Goal: Task Accomplishment & Management: Use online tool/utility

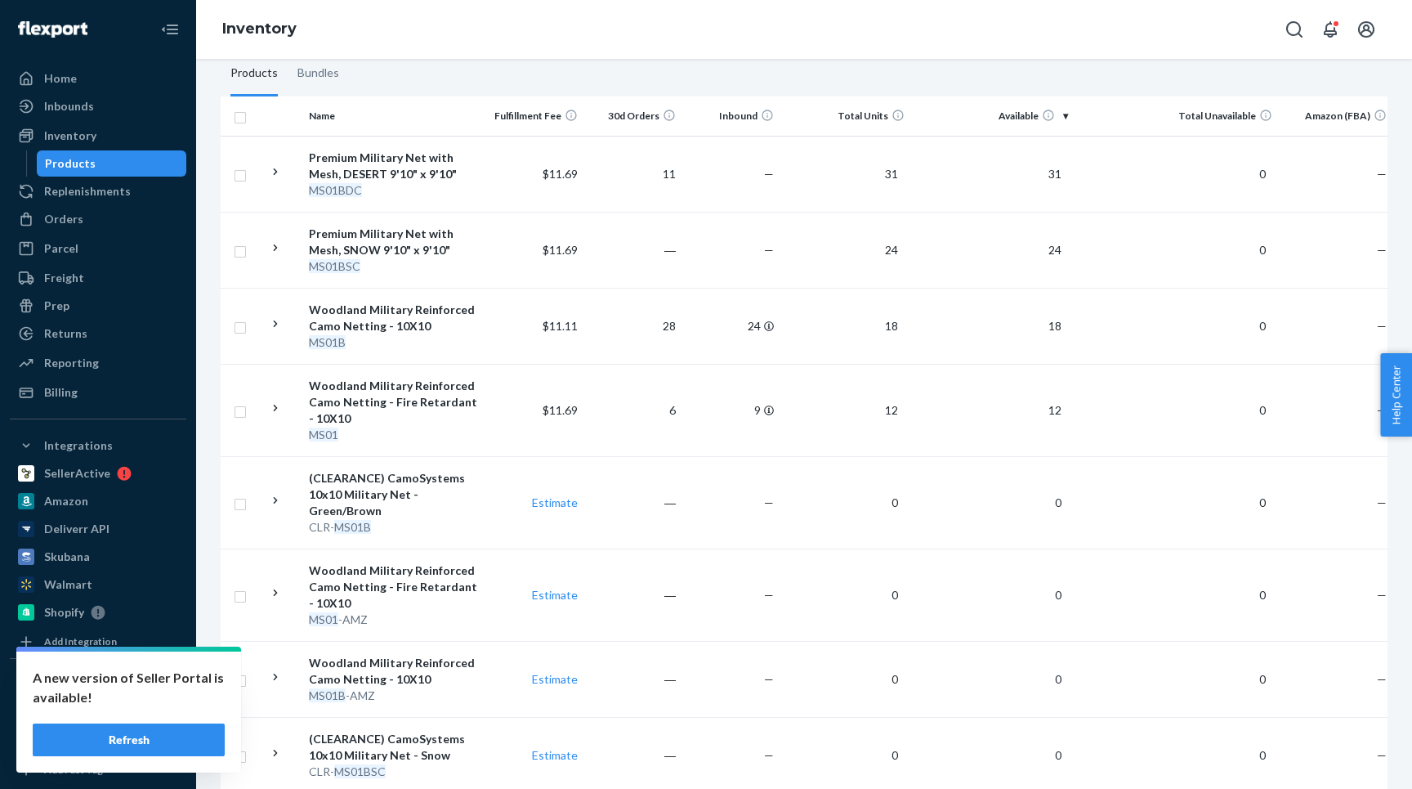
scroll to position [255, 0]
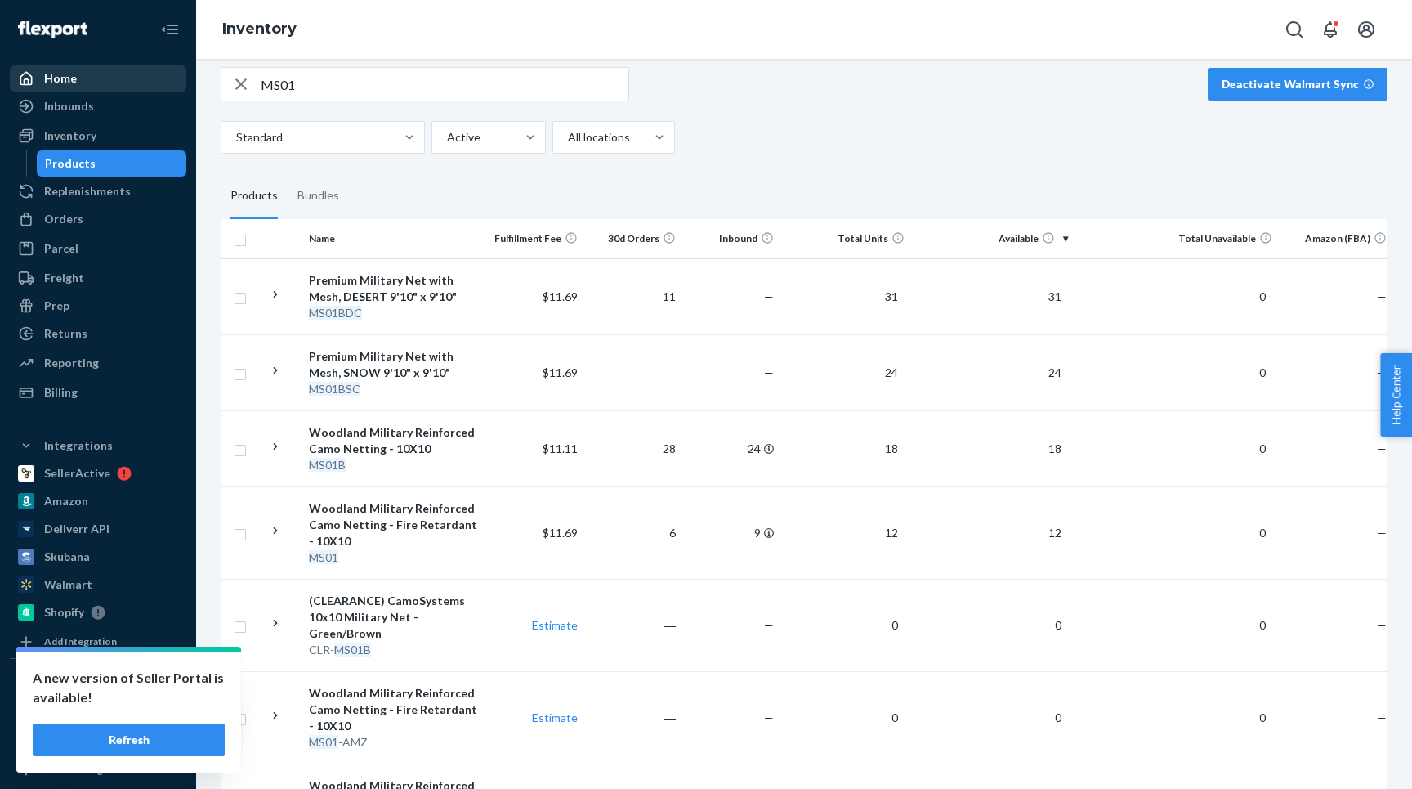
click at [60, 85] on div "Home" at bounding box center [60, 78] width 33 height 16
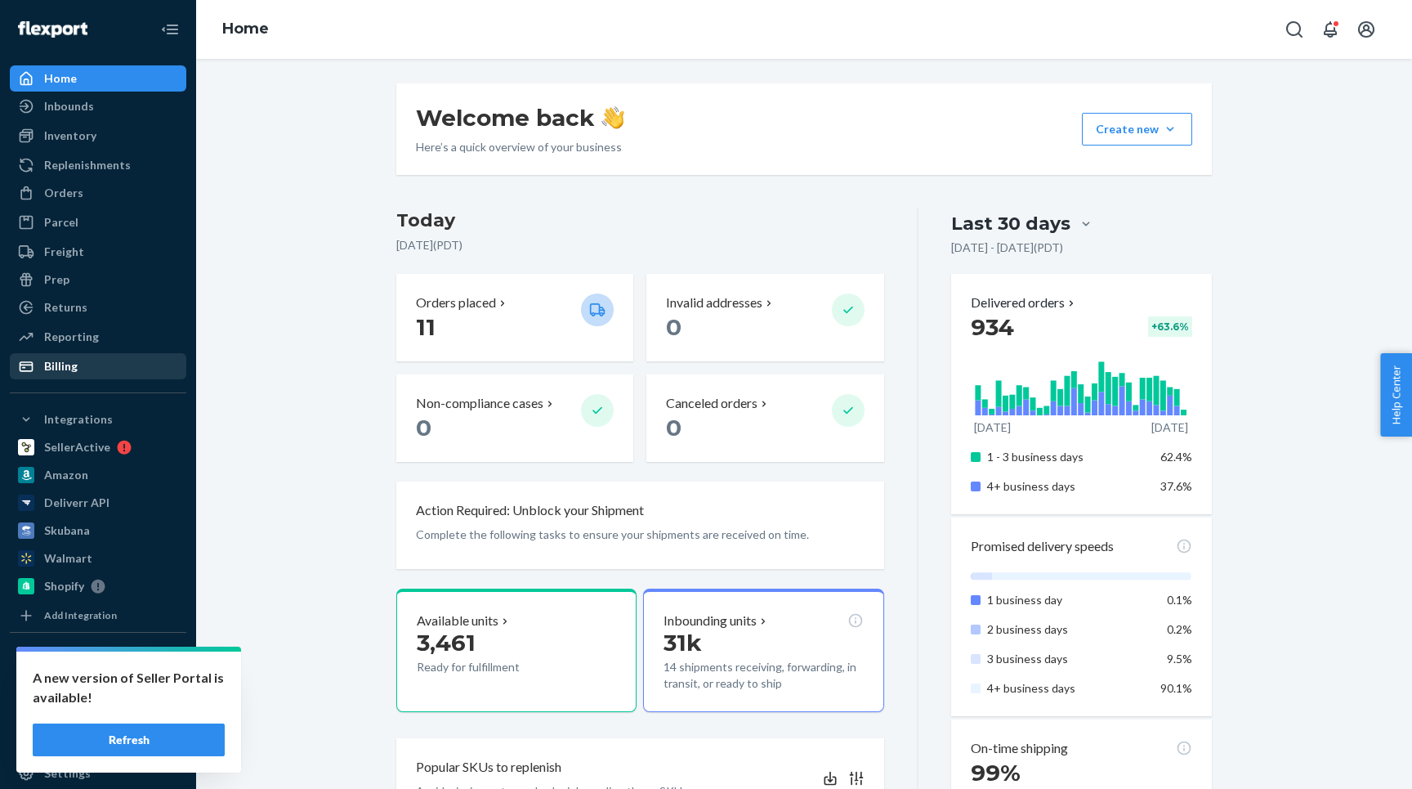
click at [53, 370] on div "Billing" at bounding box center [61, 366] width 34 height 16
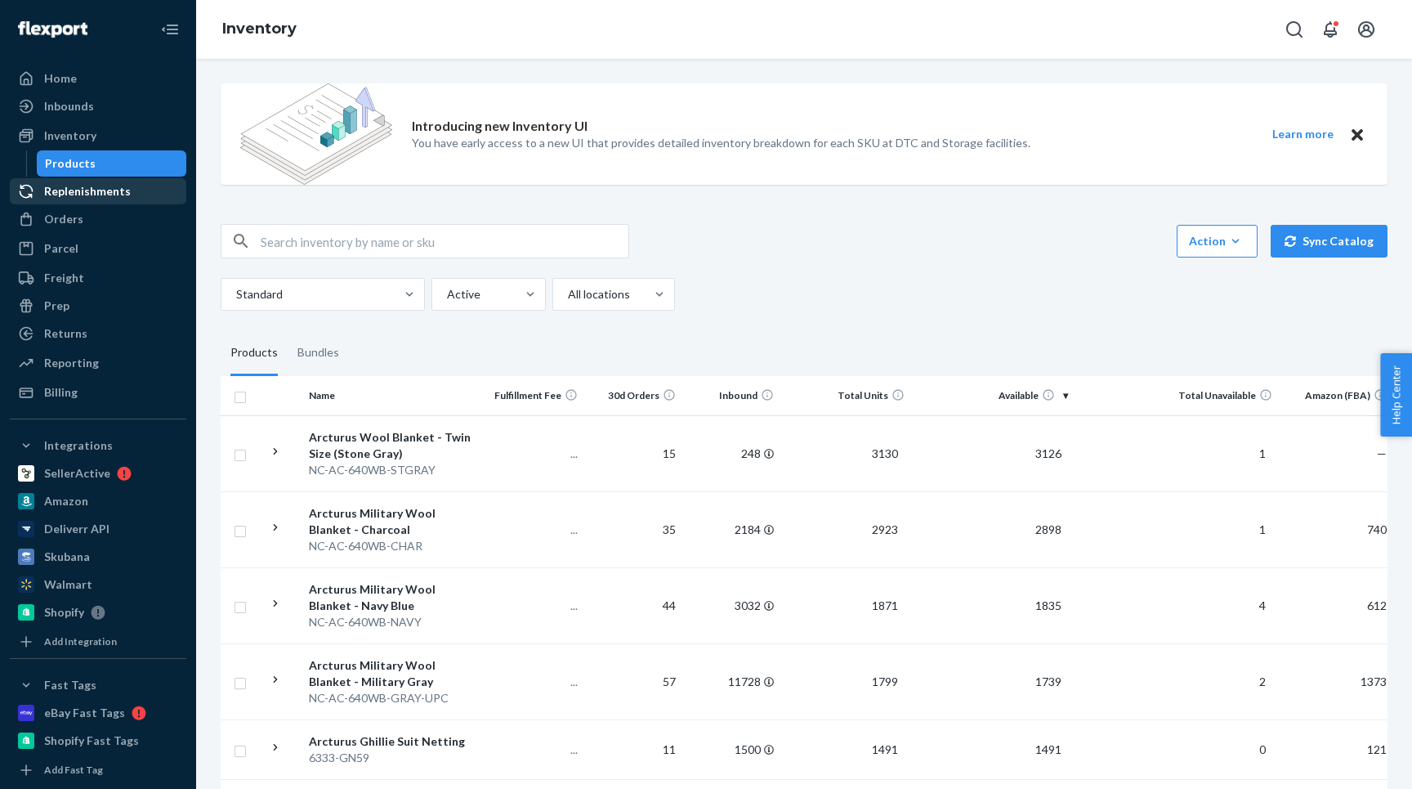
click at [105, 189] on div "Replenishments" at bounding box center [87, 191] width 87 height 16
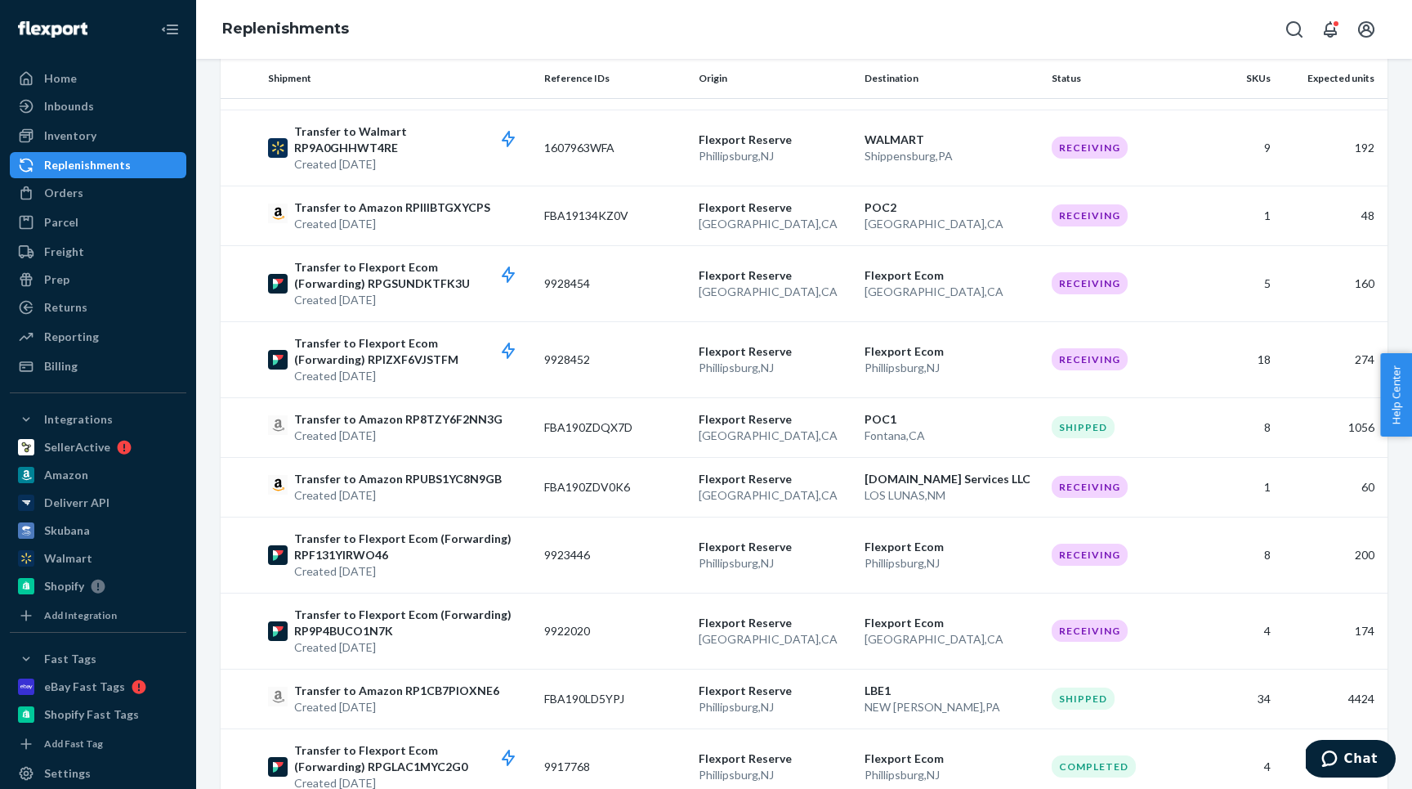
scroll to position [1381, 0]
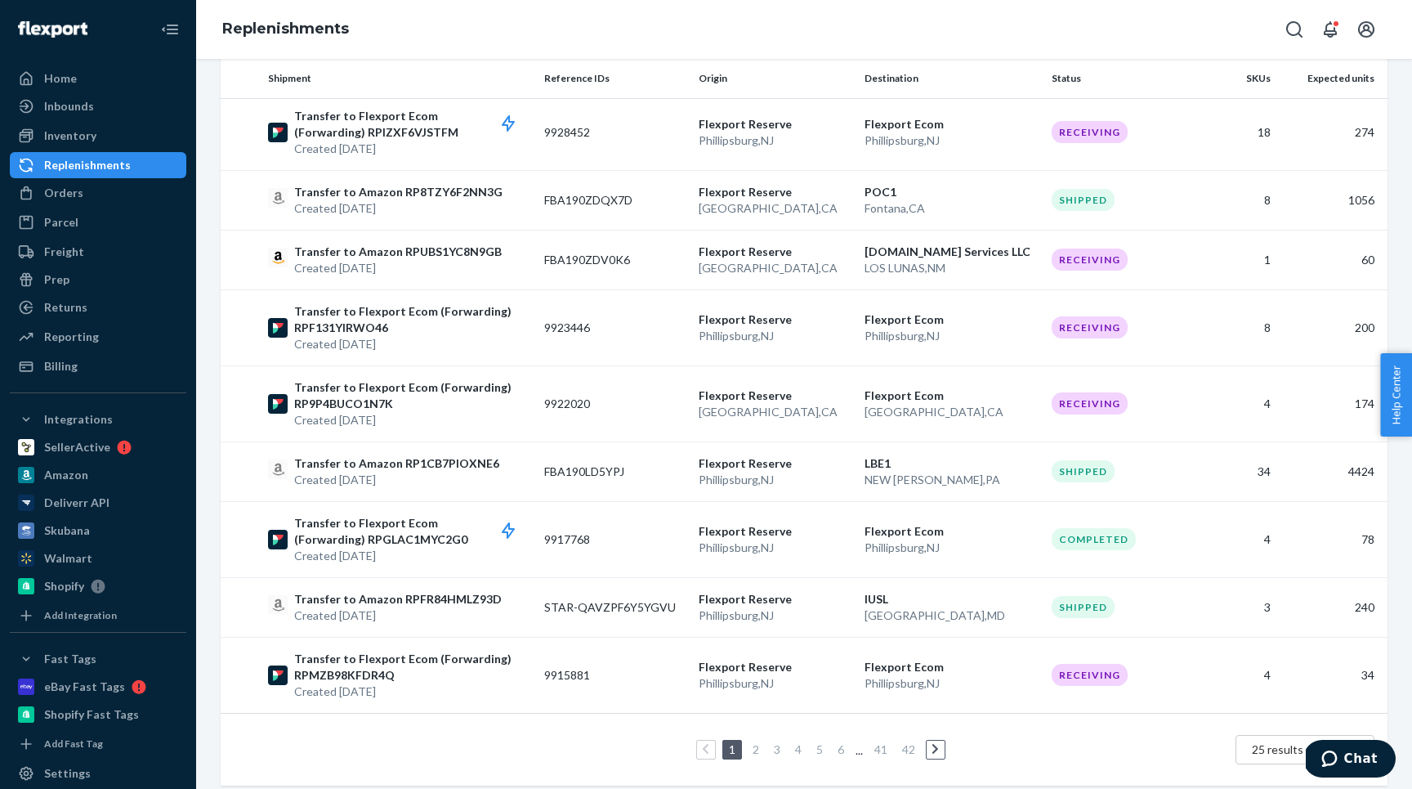
click at [761, 742] on link "2" at bounding box center [755, 749] width 13 height 14
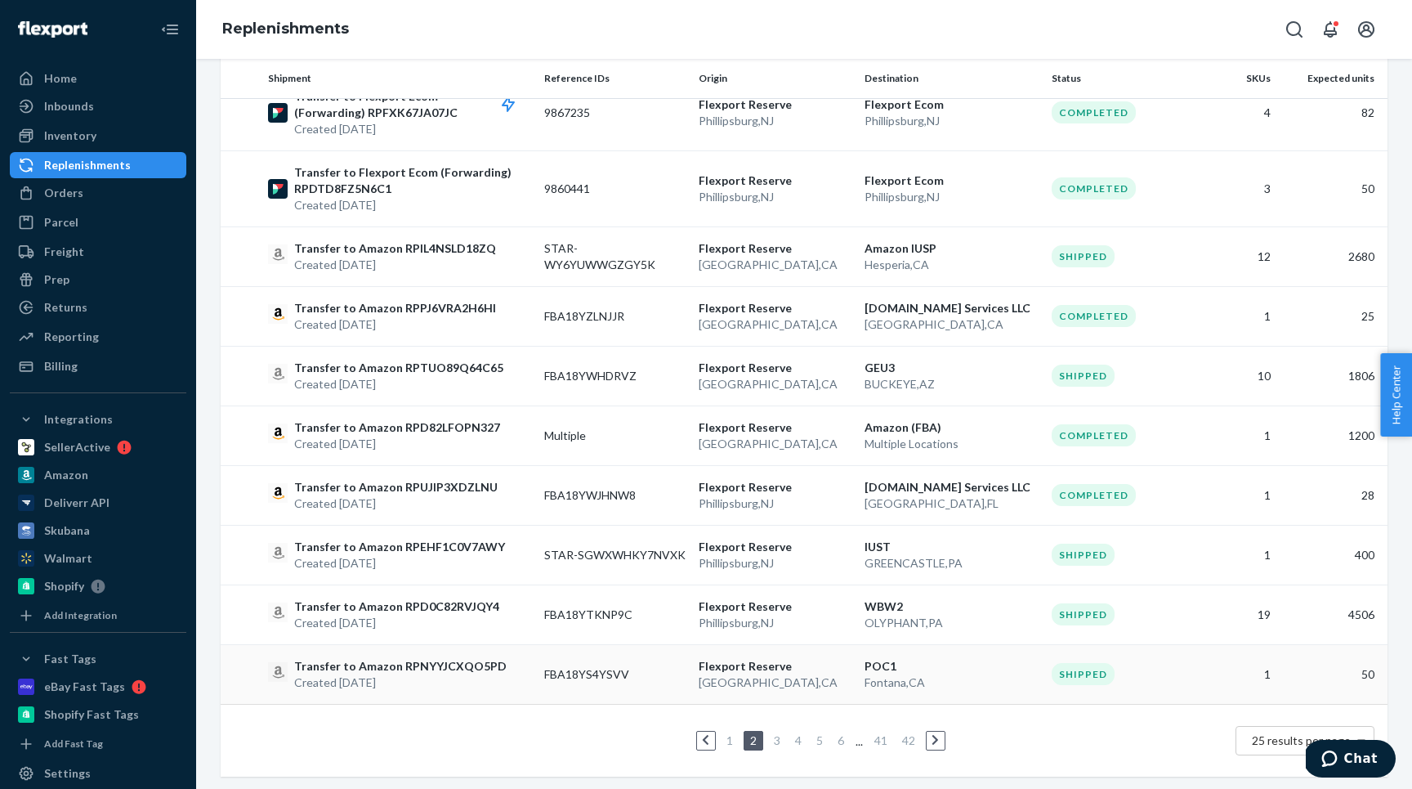
scroll to position [1279, 0]
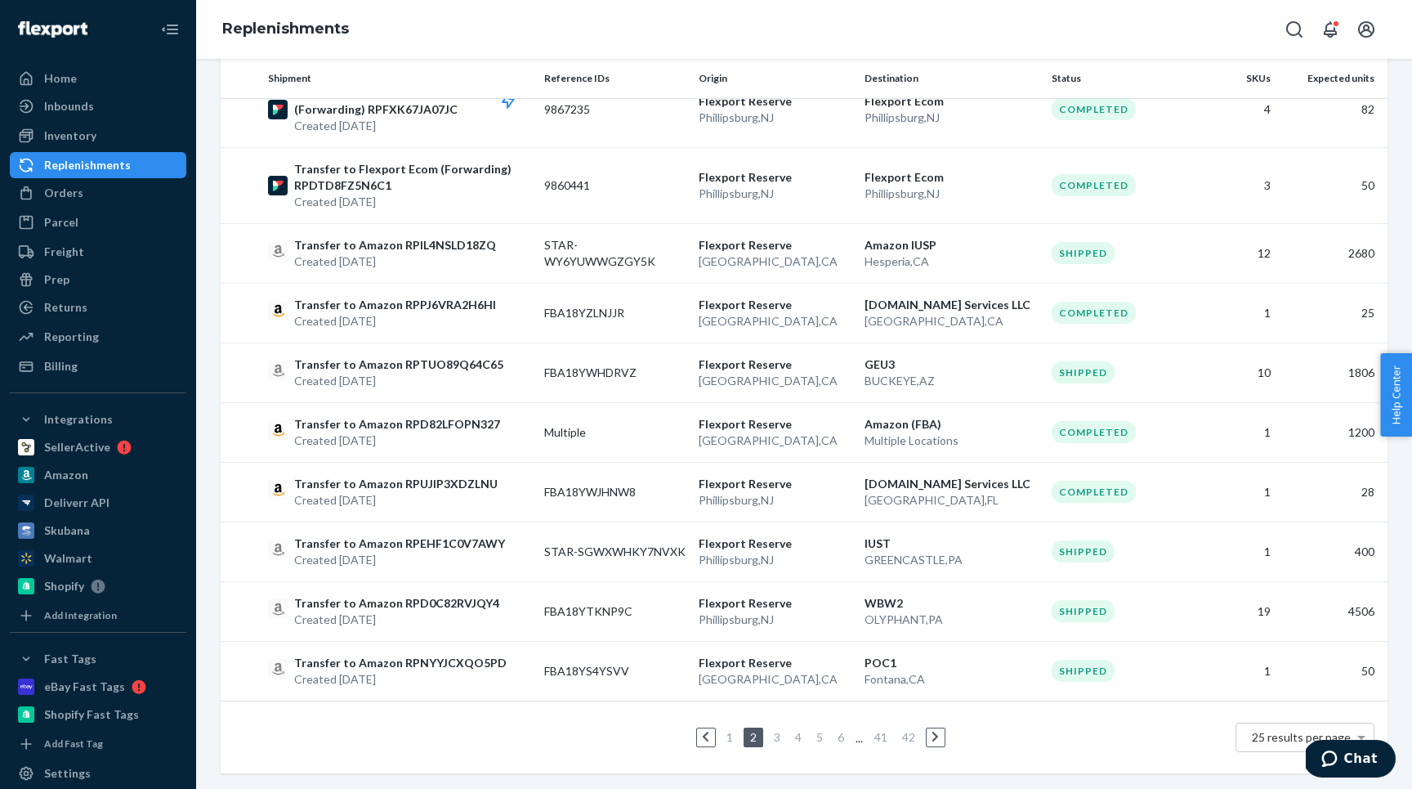
click at [735, 741] on link "1" at bounding box center [729, 737] width 13 height 14
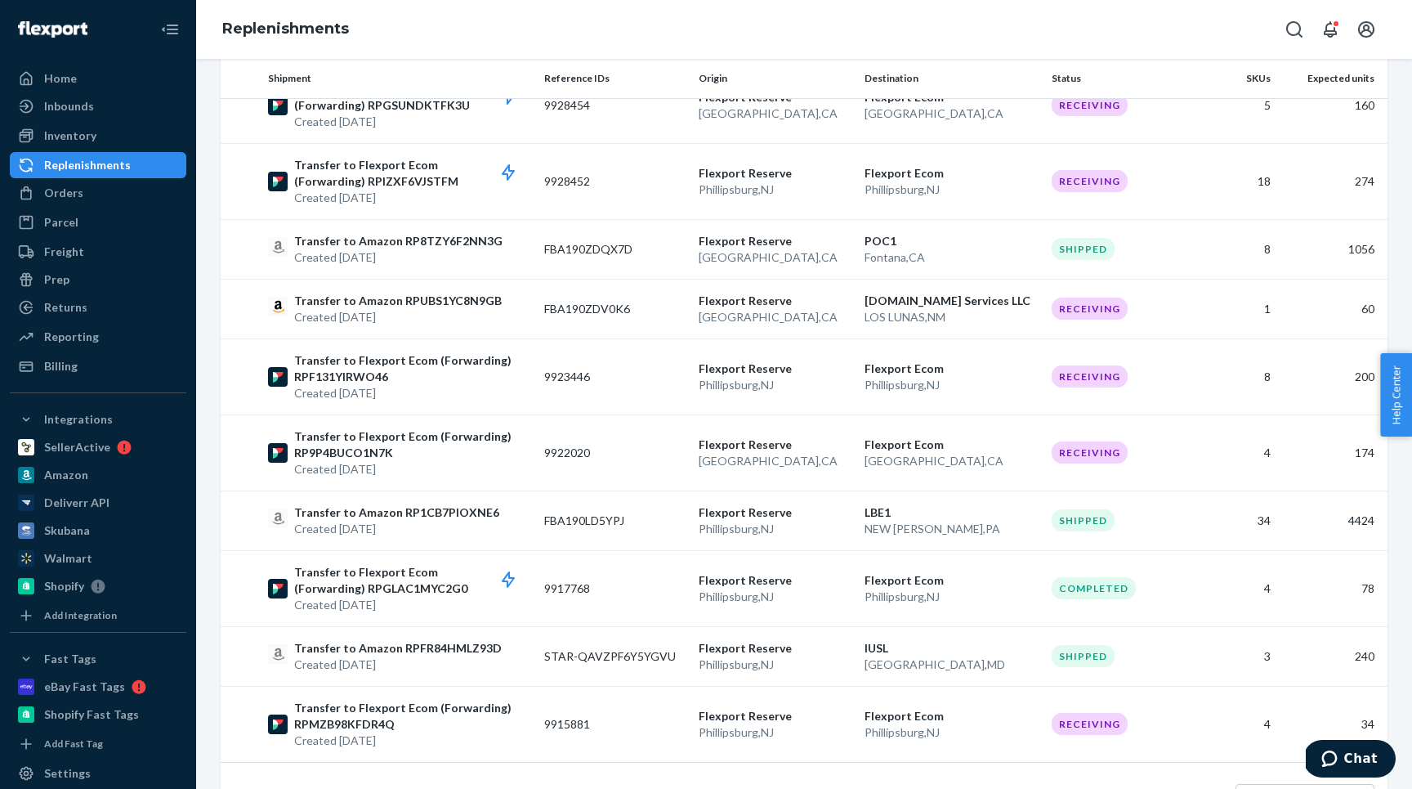
scroll to position [1381, 0]
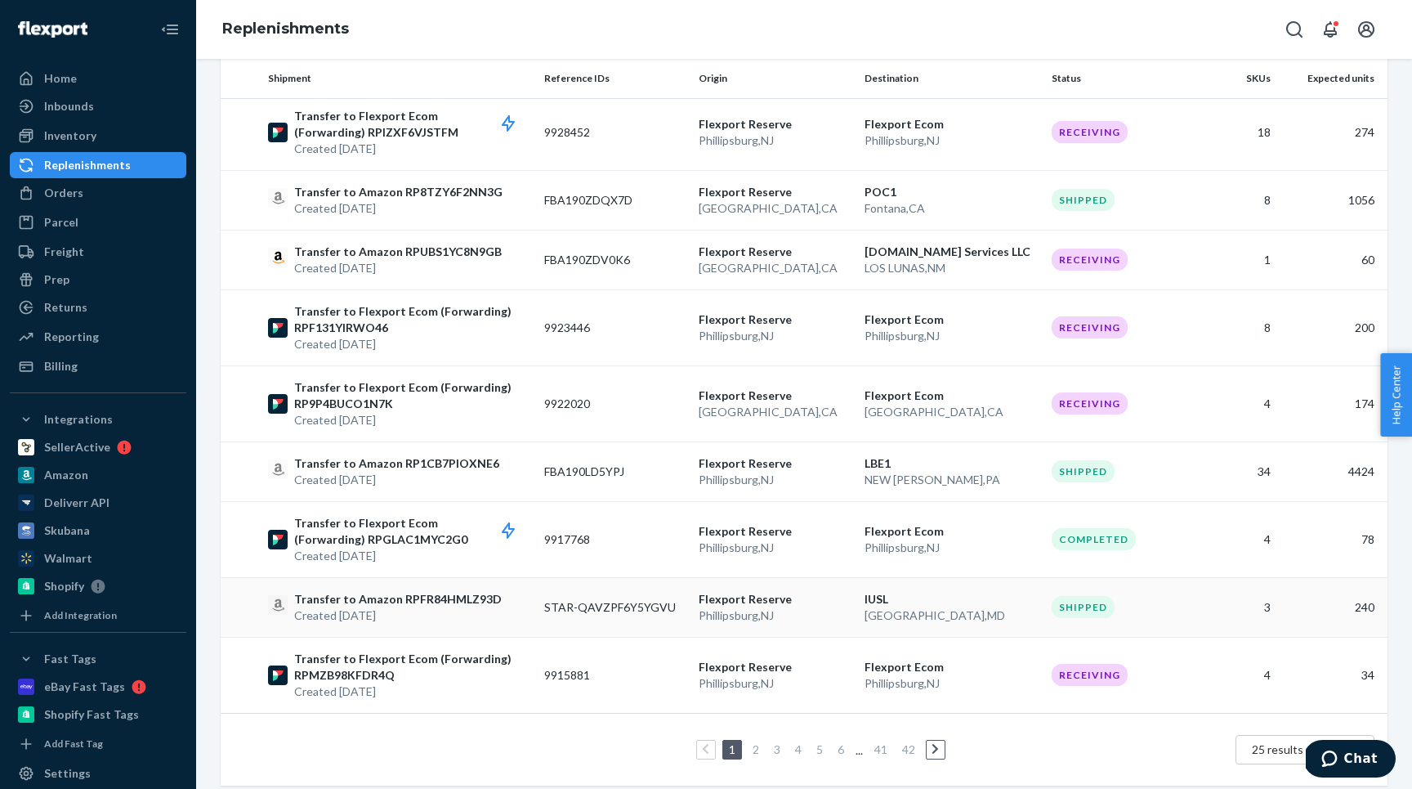
click at [511, 602] on div "Transfer to Amazon RPFR84HMLZ93D Created Aug 27, 2025" at bounding box center [399, 607] width 263 height 33
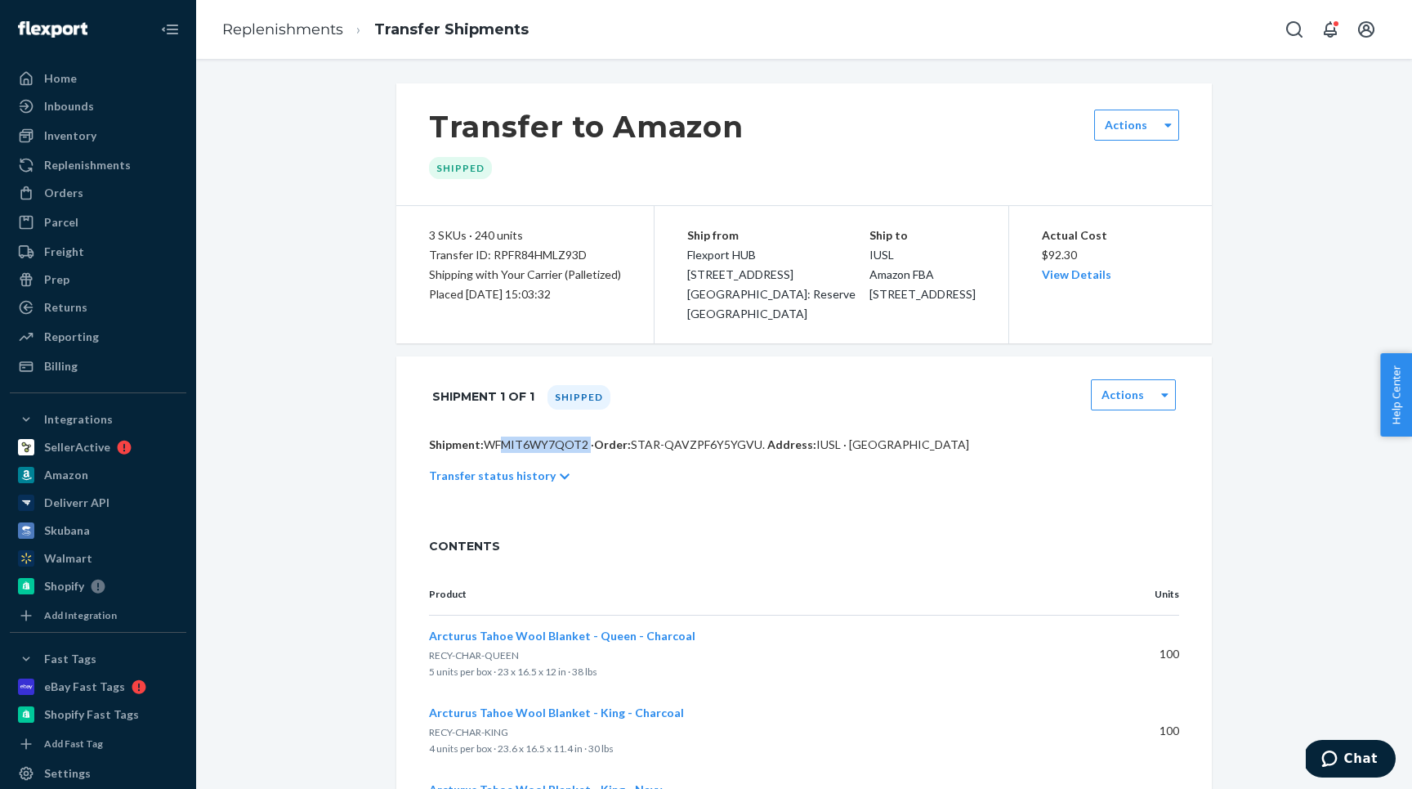
drag, startPoint x: 584, startPoint y: 447, endPoint x: 490, endPoint y: 447, distance: 94.0
click at [490, 447] on p "Shipment: WFMIT6WY7QOT2 · Order: STAR-QAVZPF6Y5YGVU . Address: IUSL · NORTH EAS…" at bounding box center [804, 444] width 750 height 16
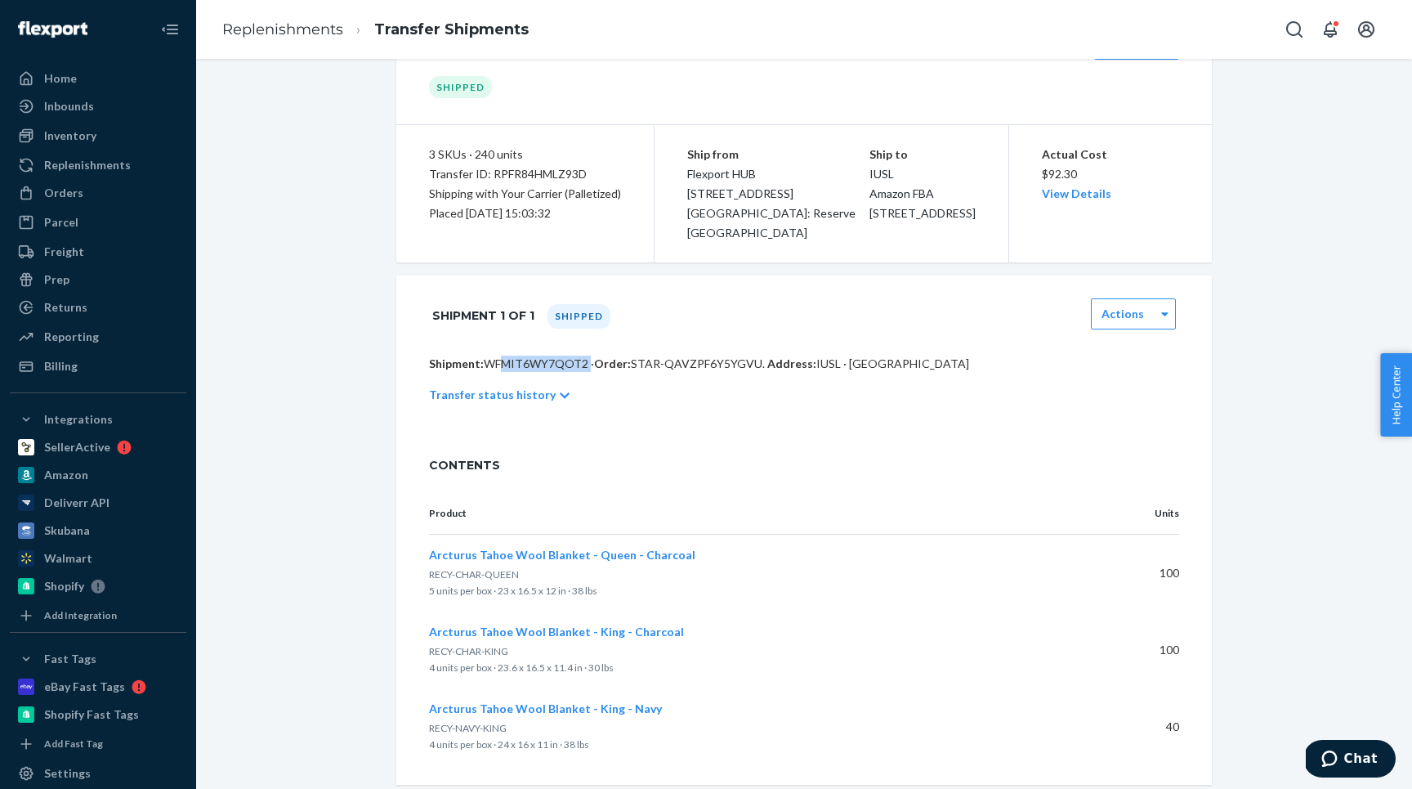
scroll to position [116, 0]
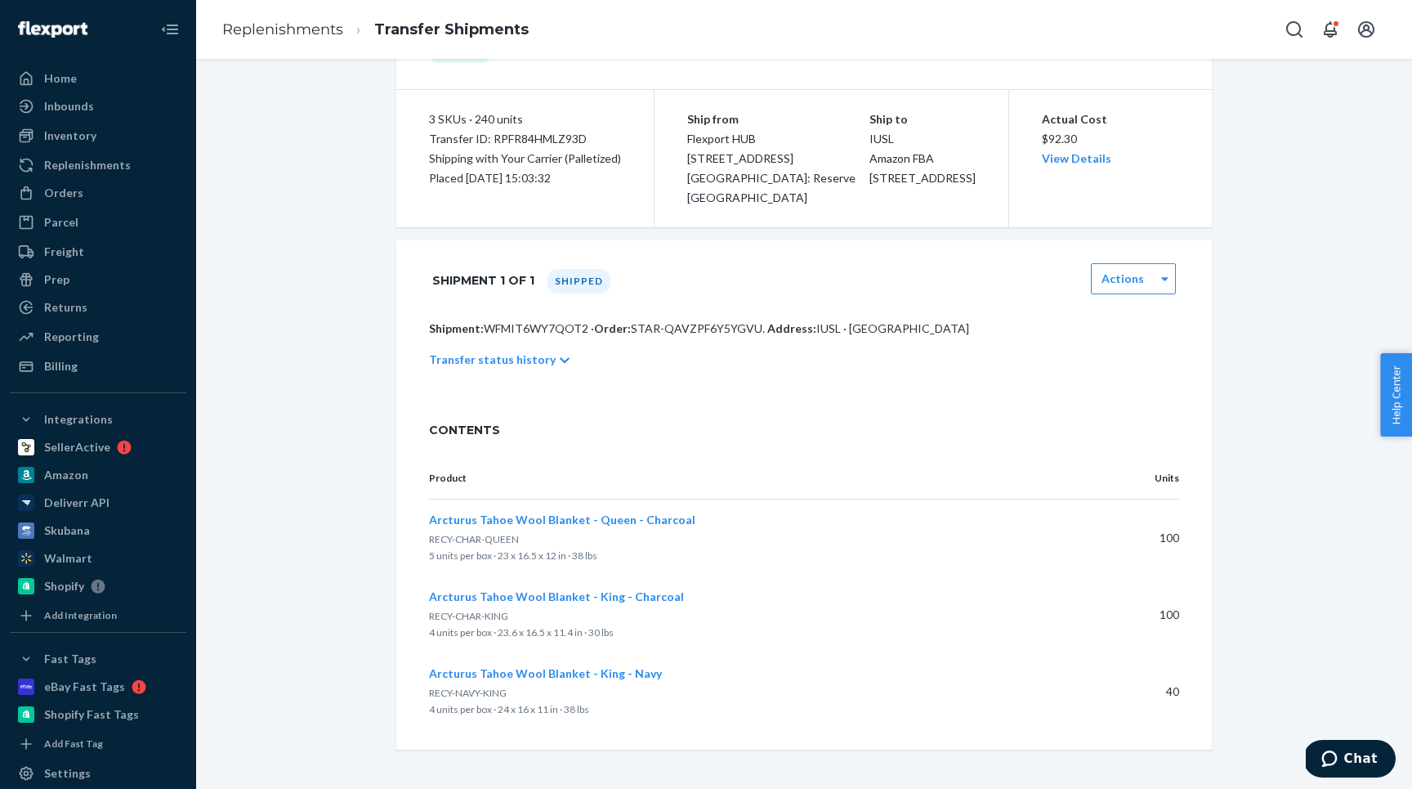
click at [608, 395] on div "Shipment: WFMIT6WY7QOT2 · Order: STAR-QAVZPF6Y5YGVU . Address: IUSL · NORTH EAS…" at bounding box center [804, 361] width 816 height 82
click at [1144, 278] on label "Actions" at bounding box center [1123, 279] width 42 height 16
click at [1130, 436] on div "Download BOL" at bounding box center [1133, 432] width 85 height 46
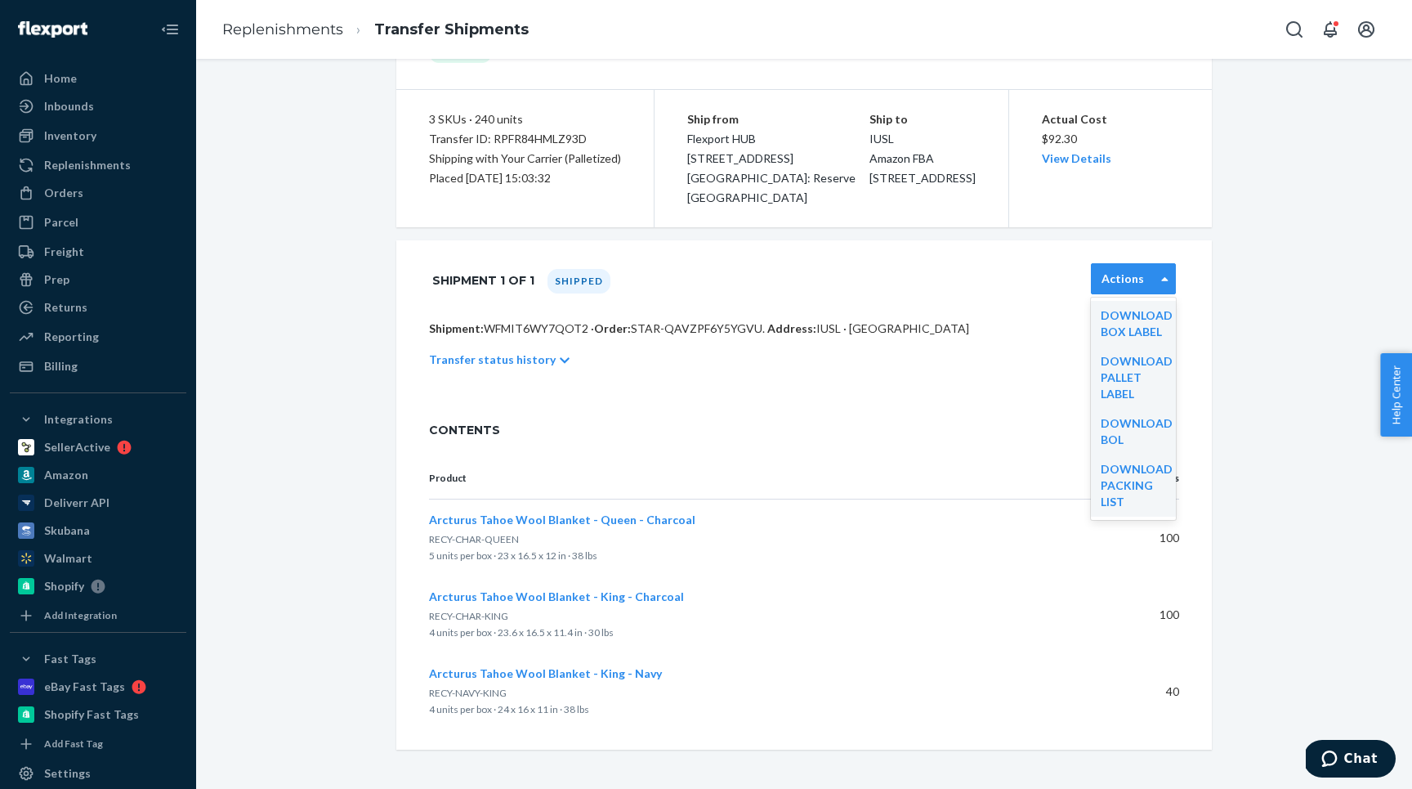
click at [1127, 289] on div "Actions Download BOL" at bounding box center [1133, 278] width 85 height 31
click at [1115, 418] on link "Download BOL" at bounding box center [1137, 431] width 72 height 30
click at [546, 329] on p "Shipment: WFMIT6WY7QOT2 · Order: STAR-QAVZPF6Y5YGVU . Address: IUSL · NORTH EAS…" at bounding box center [804, 328] width 750 height 16
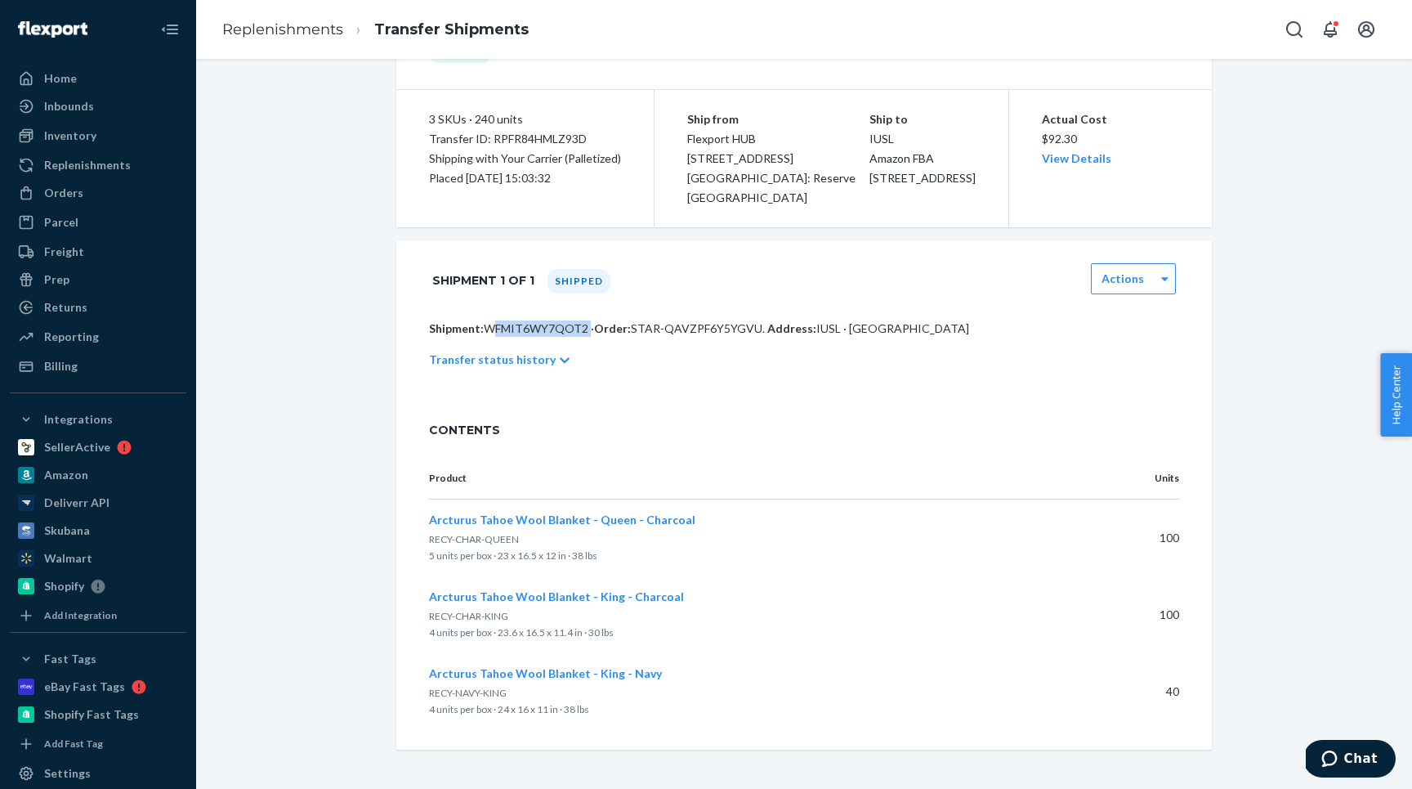
click at [546, 329] on p "Shipment: WFMIT6WY7QOT2 · Order: STAR-QAVZPF6Y5YGVU . Address: IUSL · NORTH EAS…" at bounding box center [804, 328] width 750 height 16
copy p "WFMIT6WY7QOT2"
click at [479, 357] on p "Transfer status history" at bounding box center [492, 359] width 127 height 16
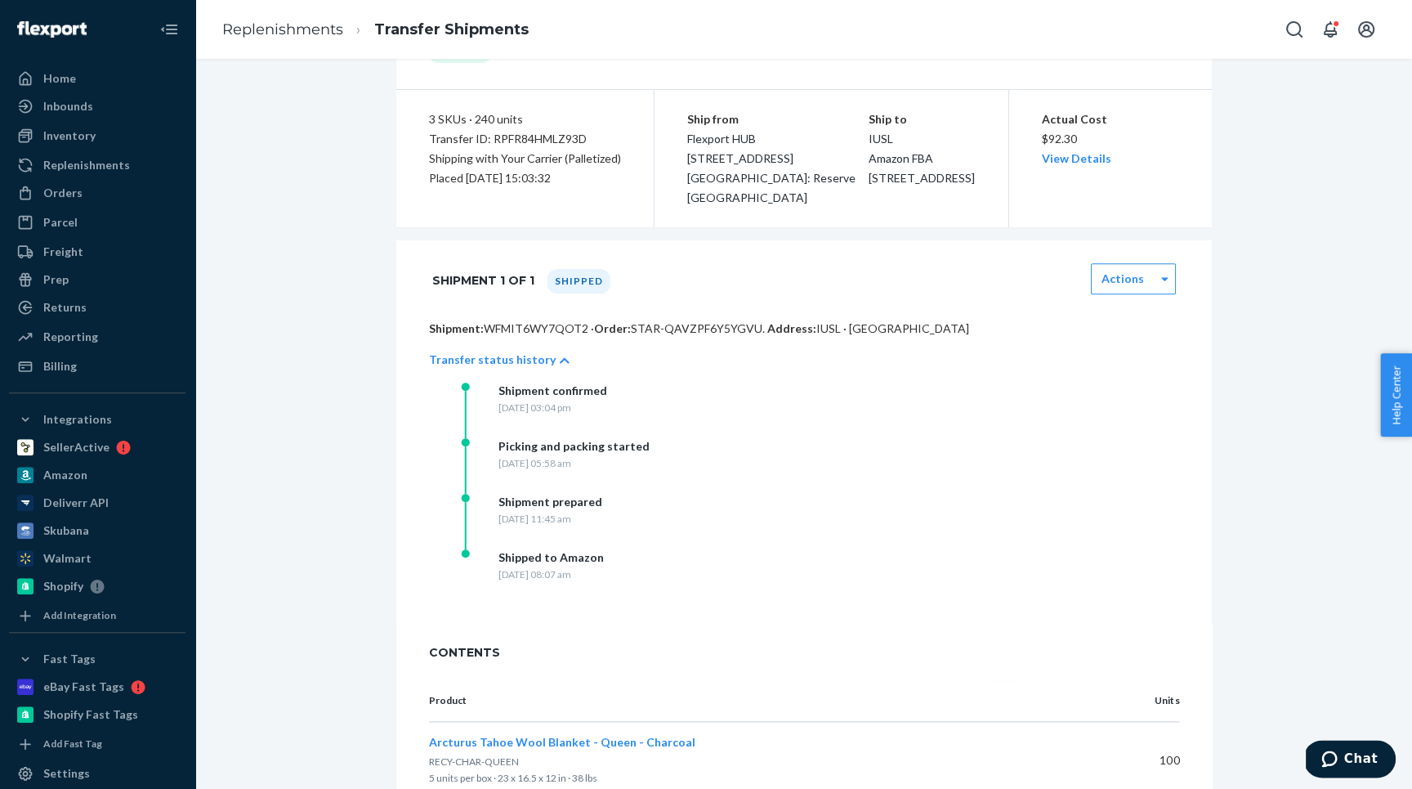
scroll to position [0, 0]
click at [89, 78] on div "Home" at bounding box center [97, 78] width 173 height 23
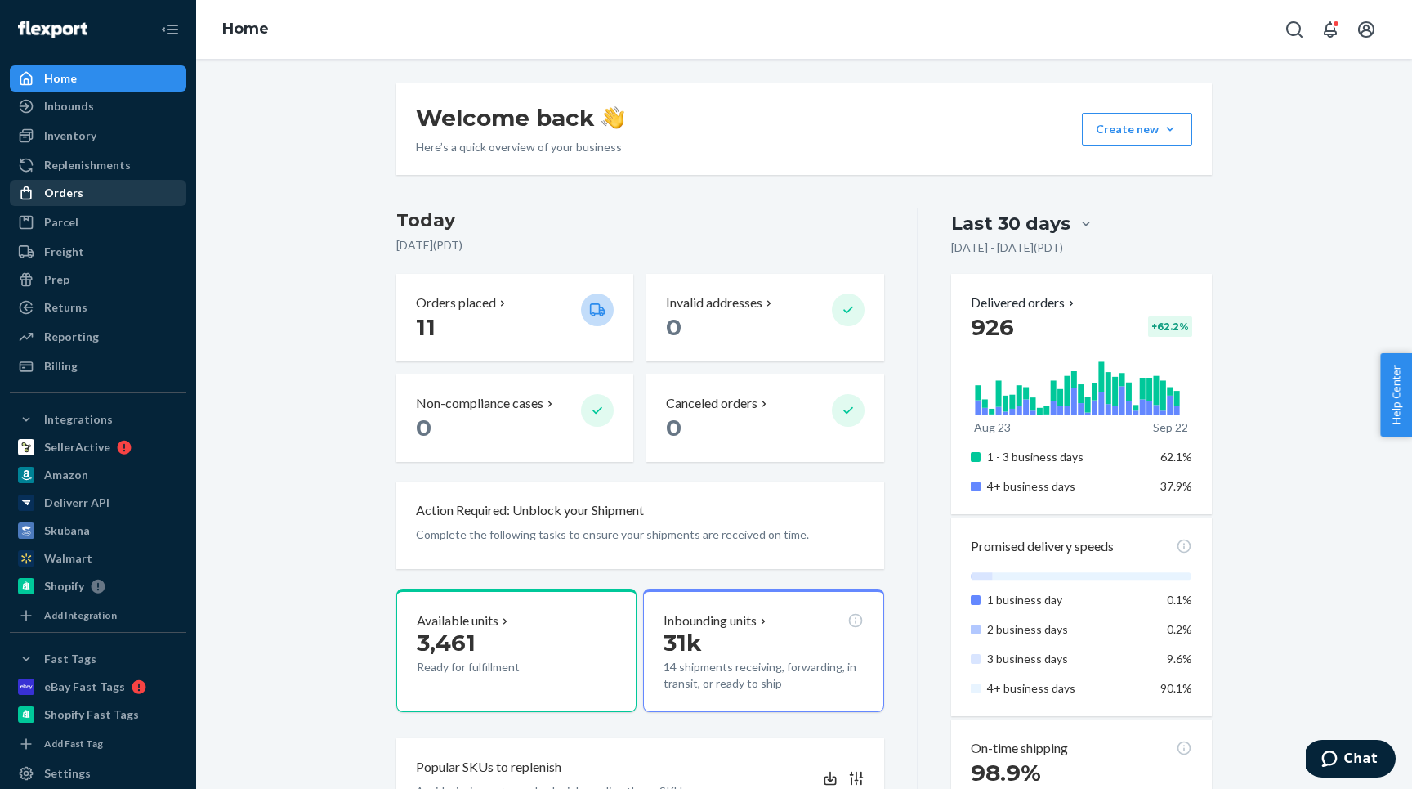
click at [87, 198] on div "Orders" at bounding box center [97, 192] width 173 height 23
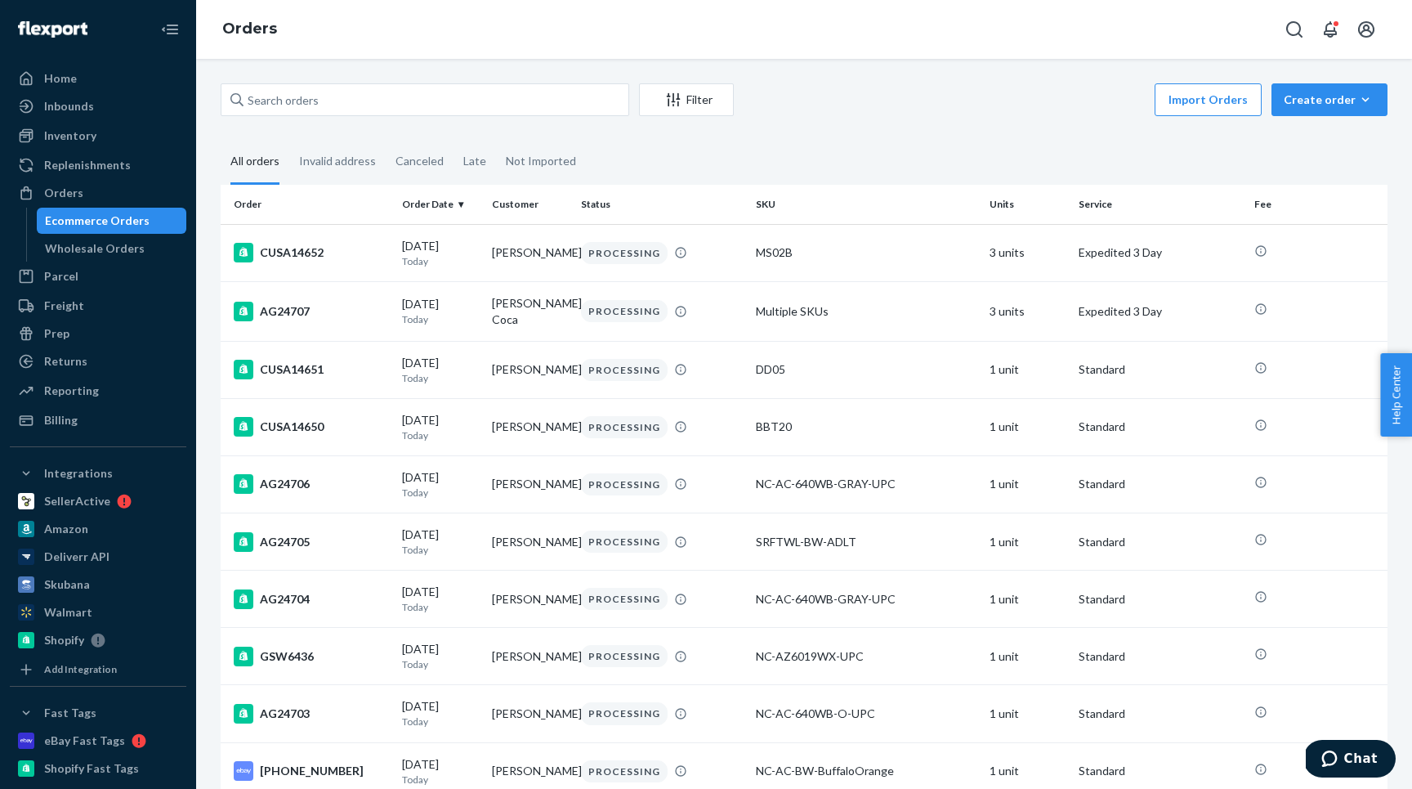
click at [69, 58] on div at bounding box center [98, 29] width 177 height 59
click at [69, 68] on div "Home" at bounding box center [97, 78] width 173 height 23
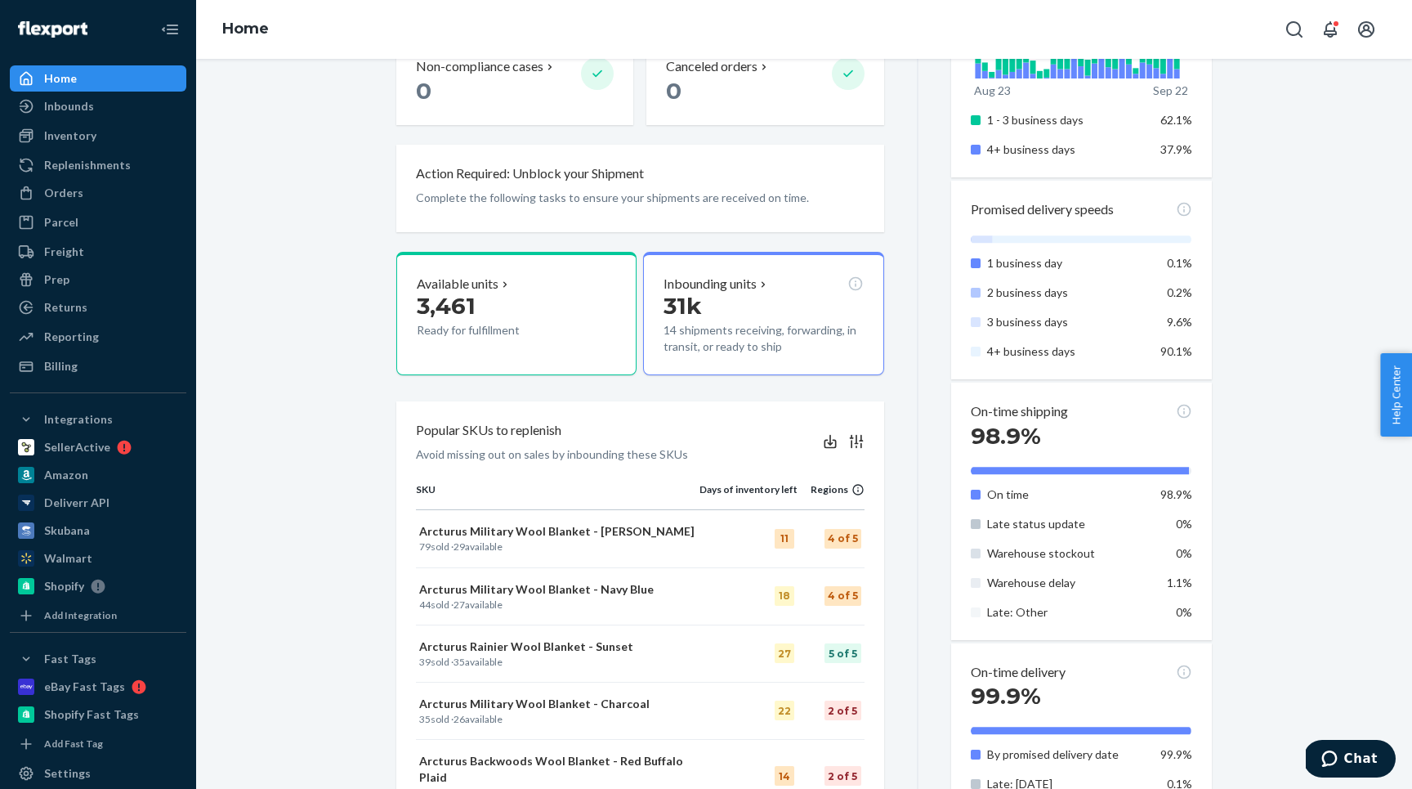
scroll to position [635, 0]
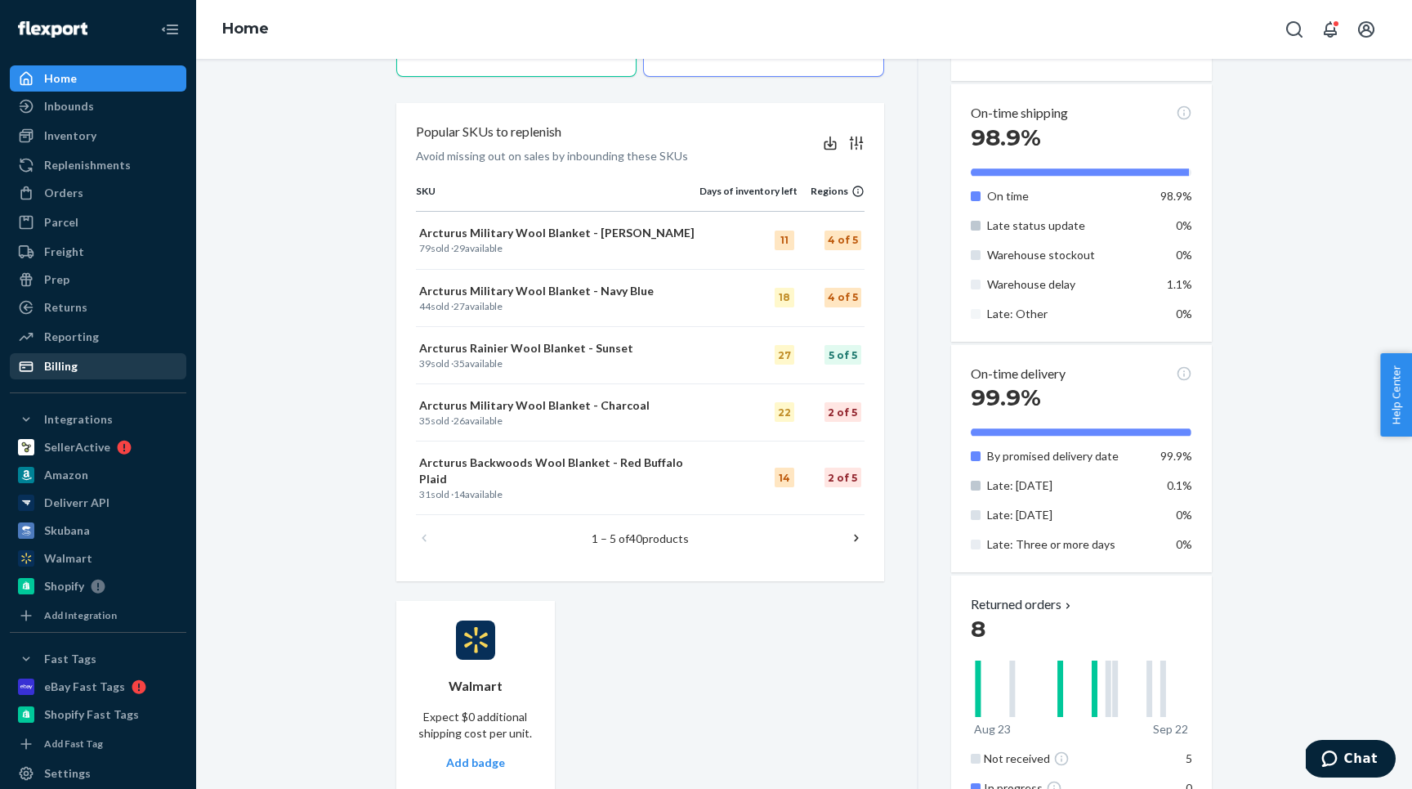
click at [50, 369] on div "Billing" at bounding box center [61, 366] width 34 height 16
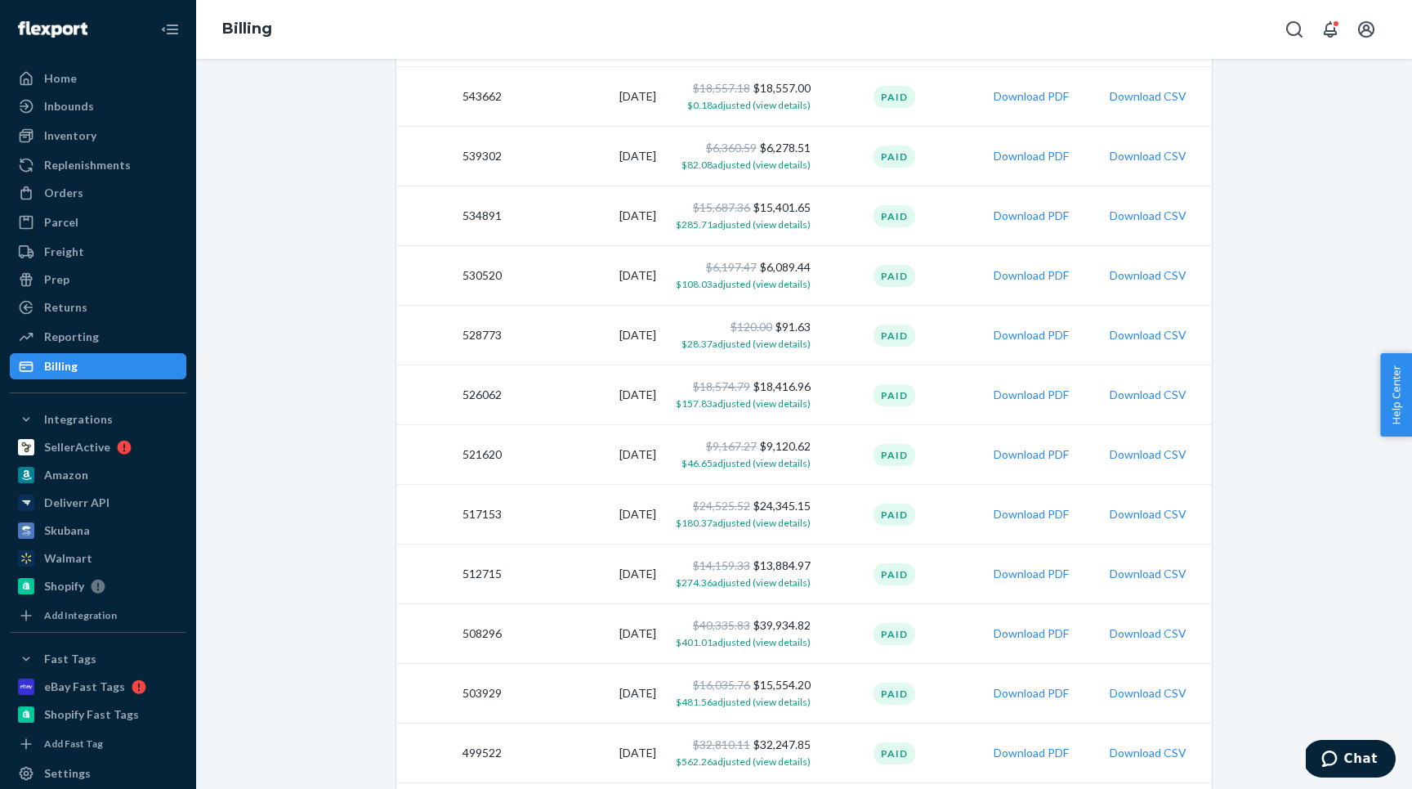
scroll to position [1151, 0]
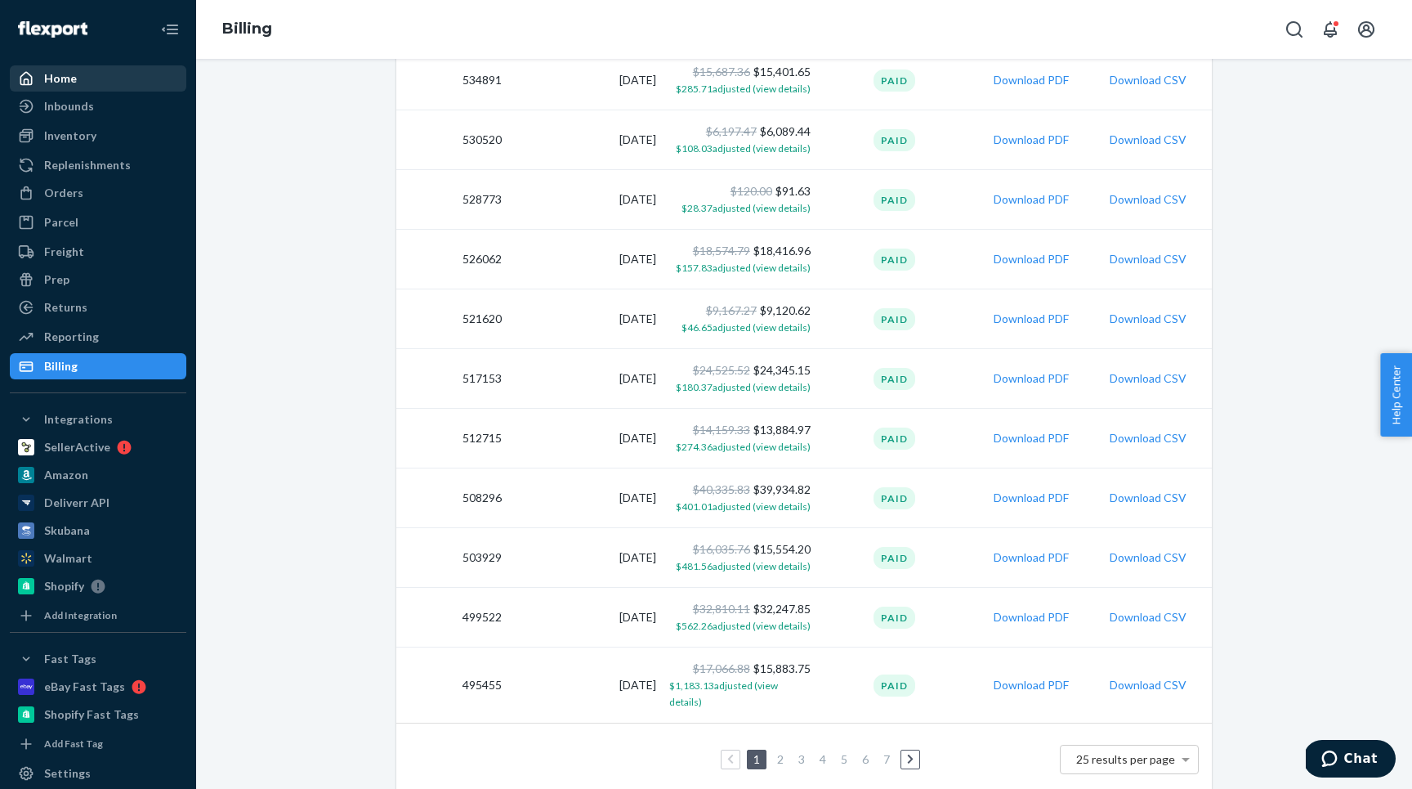
click at [51, 76] on div "Home" at bounding box center [60, 78] width 33 height 16
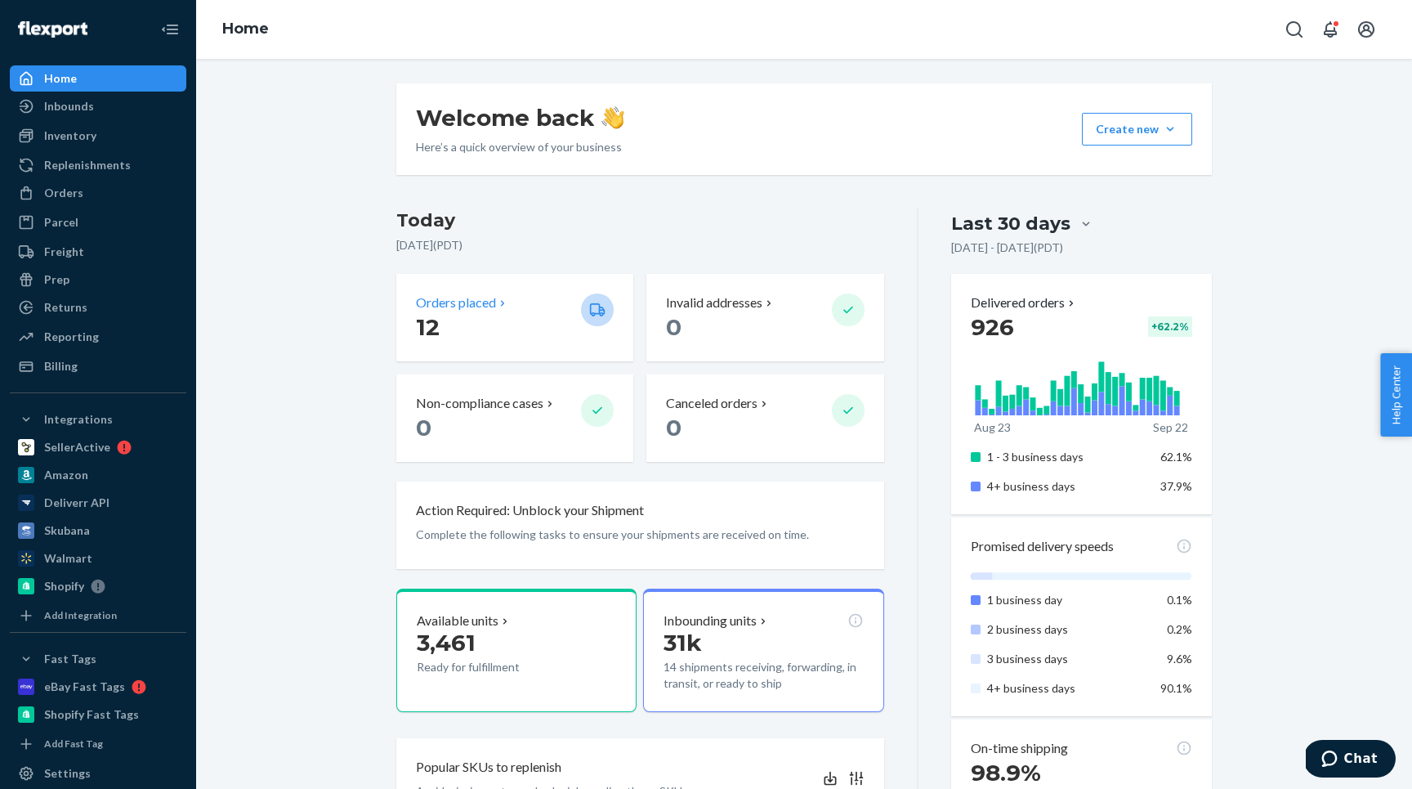
click at [474, 302] on p "Orders placed" at bounding box center [456, 302] width 80 height 19
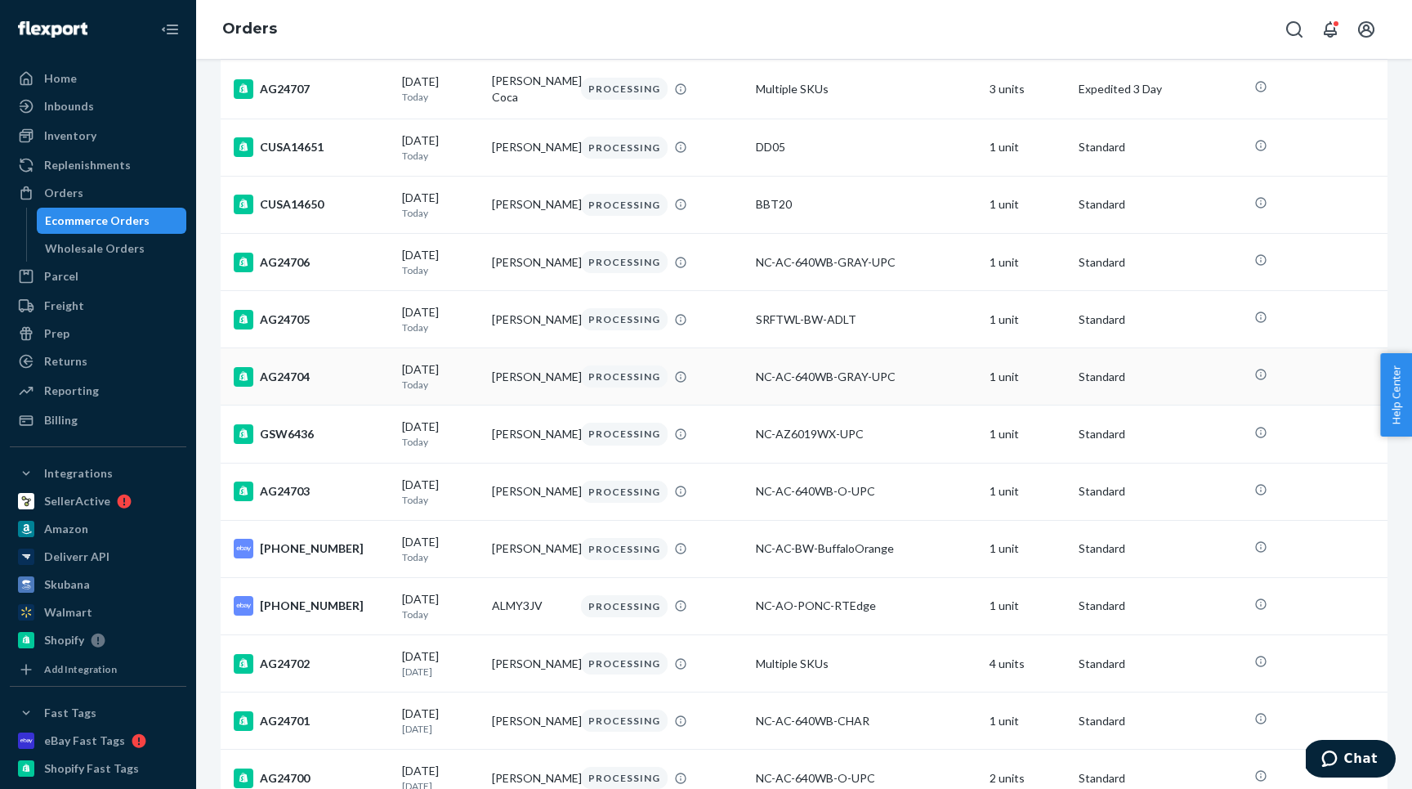
scroll to position [288, 0]
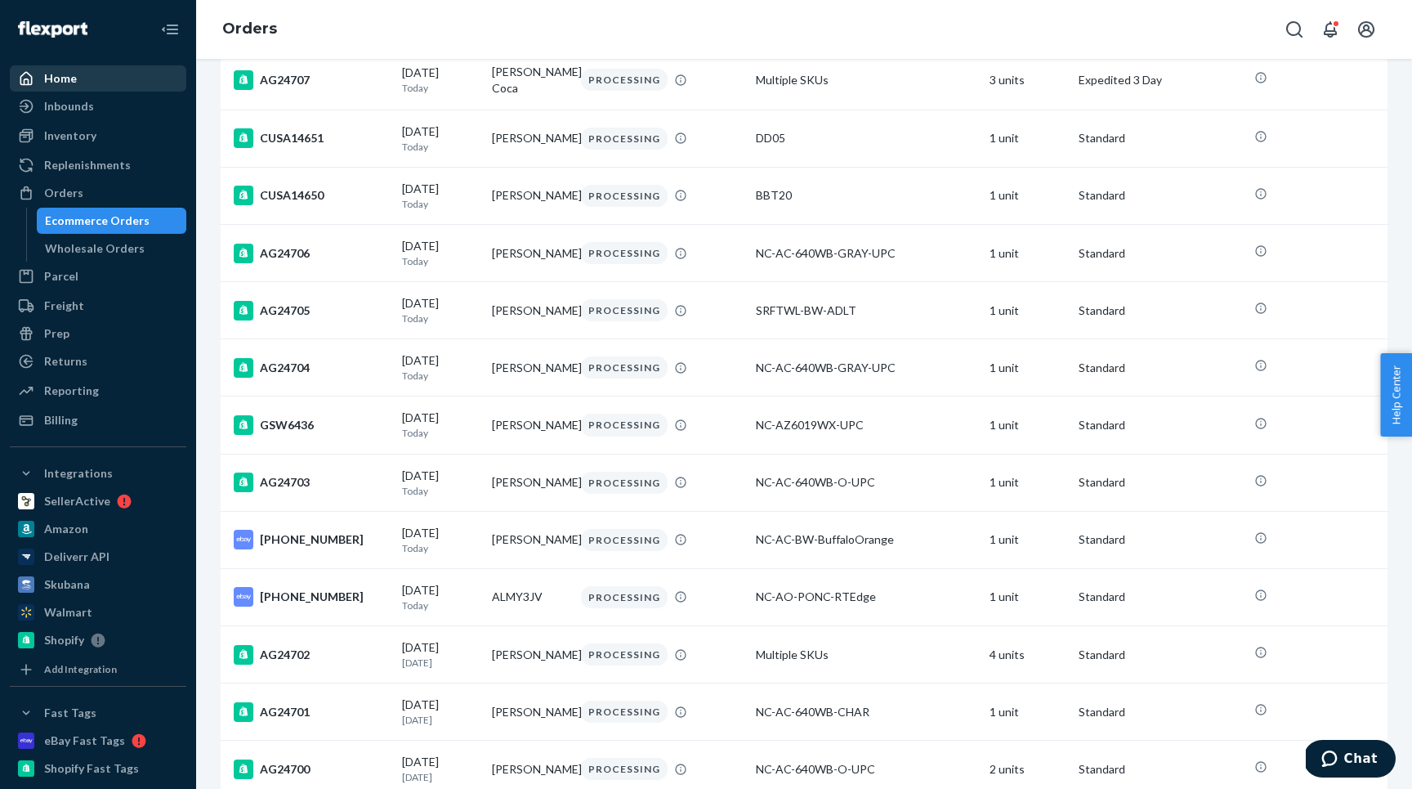
click at [116, 73] on div "Home" at bounding box center [97, 78] width 173 height 23
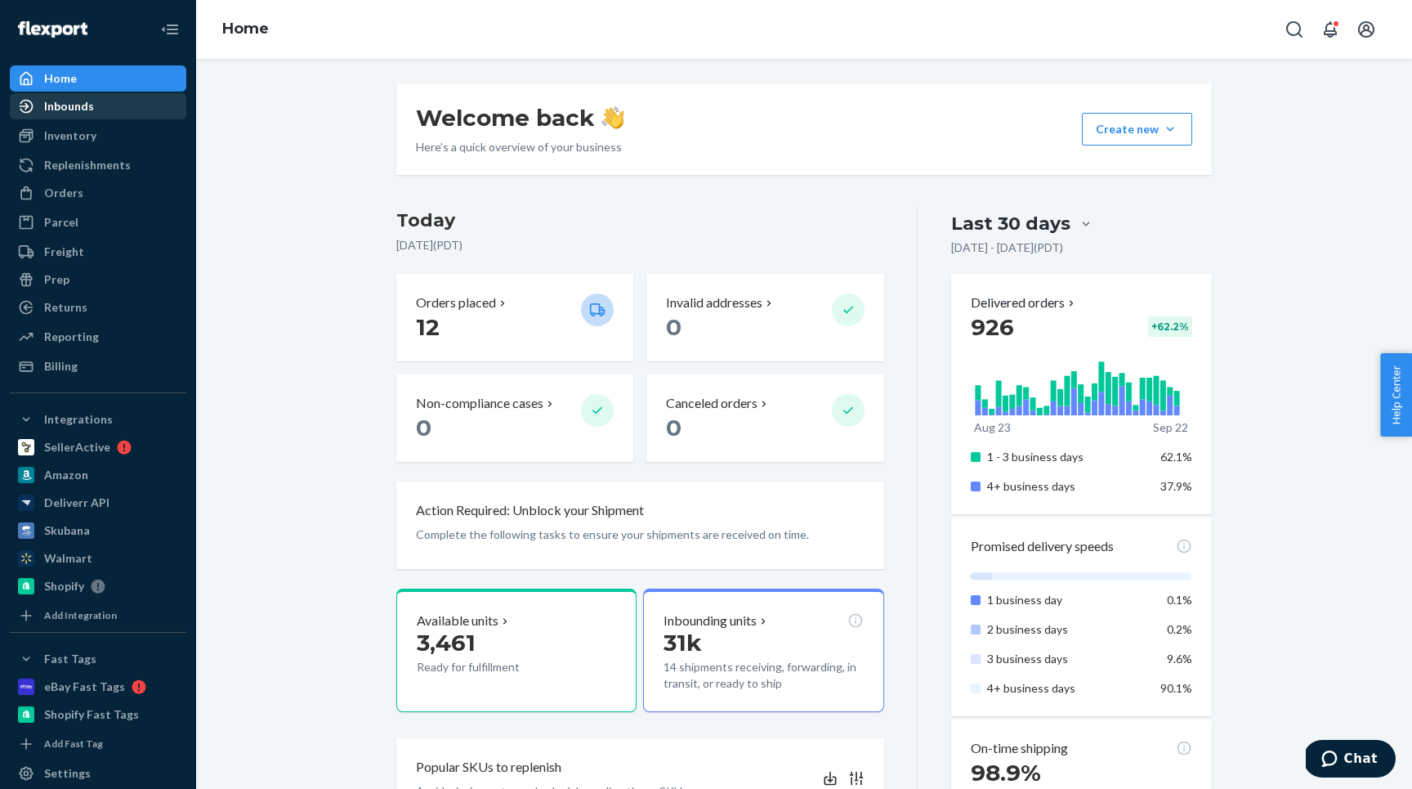
click at [77, 107] on div "Inbounds" at bounding box center [69, 106] width 50 height 16
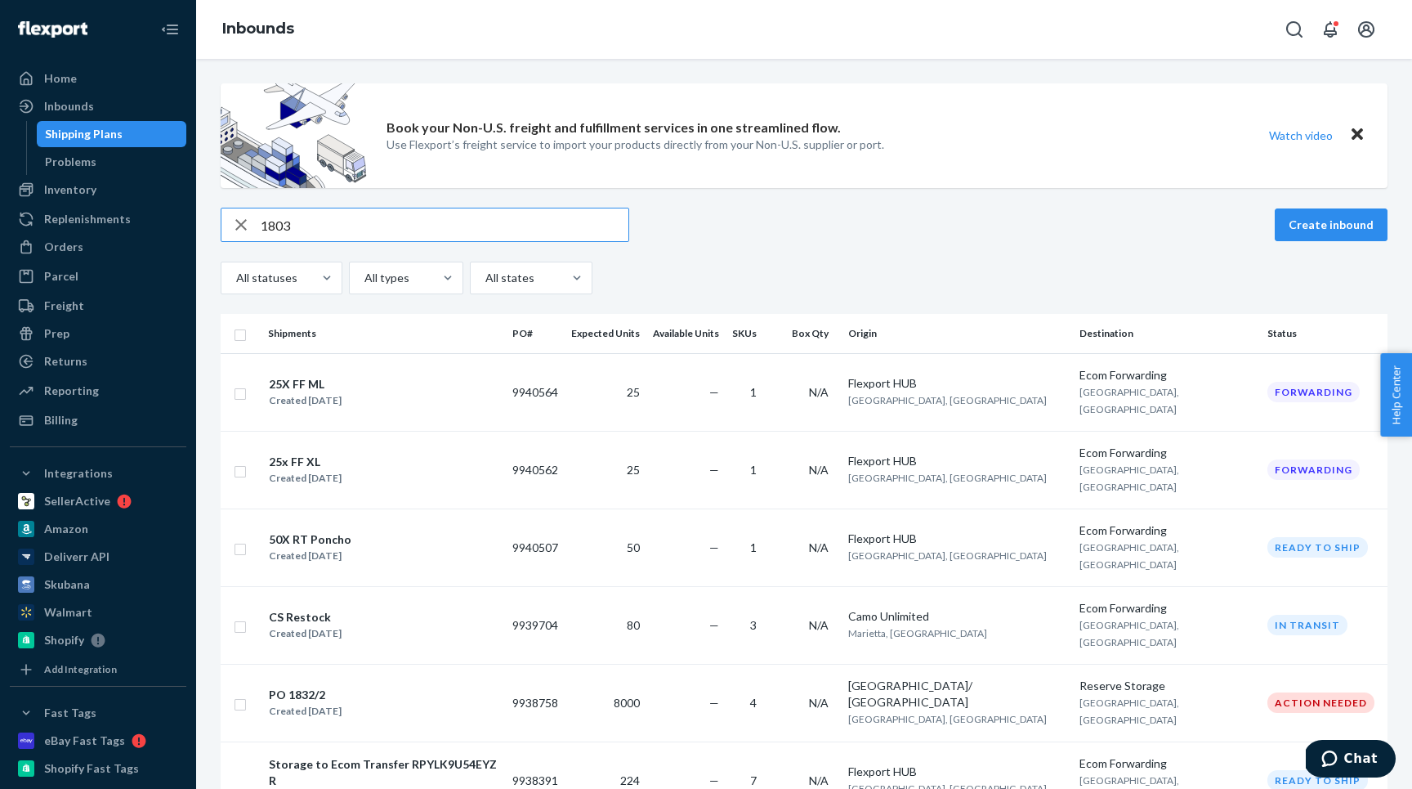
type input "1803"
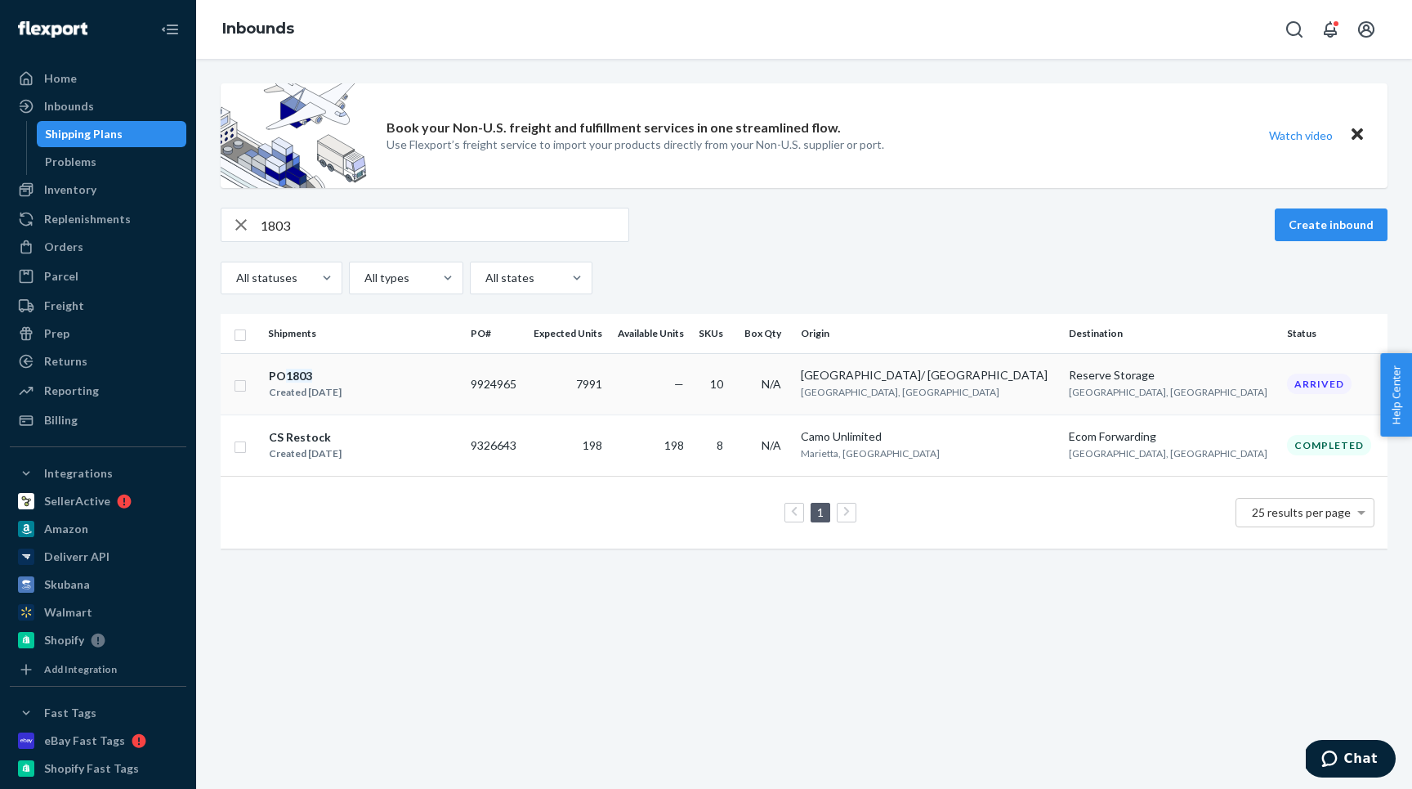
click at [380, 393] on div "PO 1803 Created Sep 4, 2025" at bounding box center [363, 384] width 190 height 34
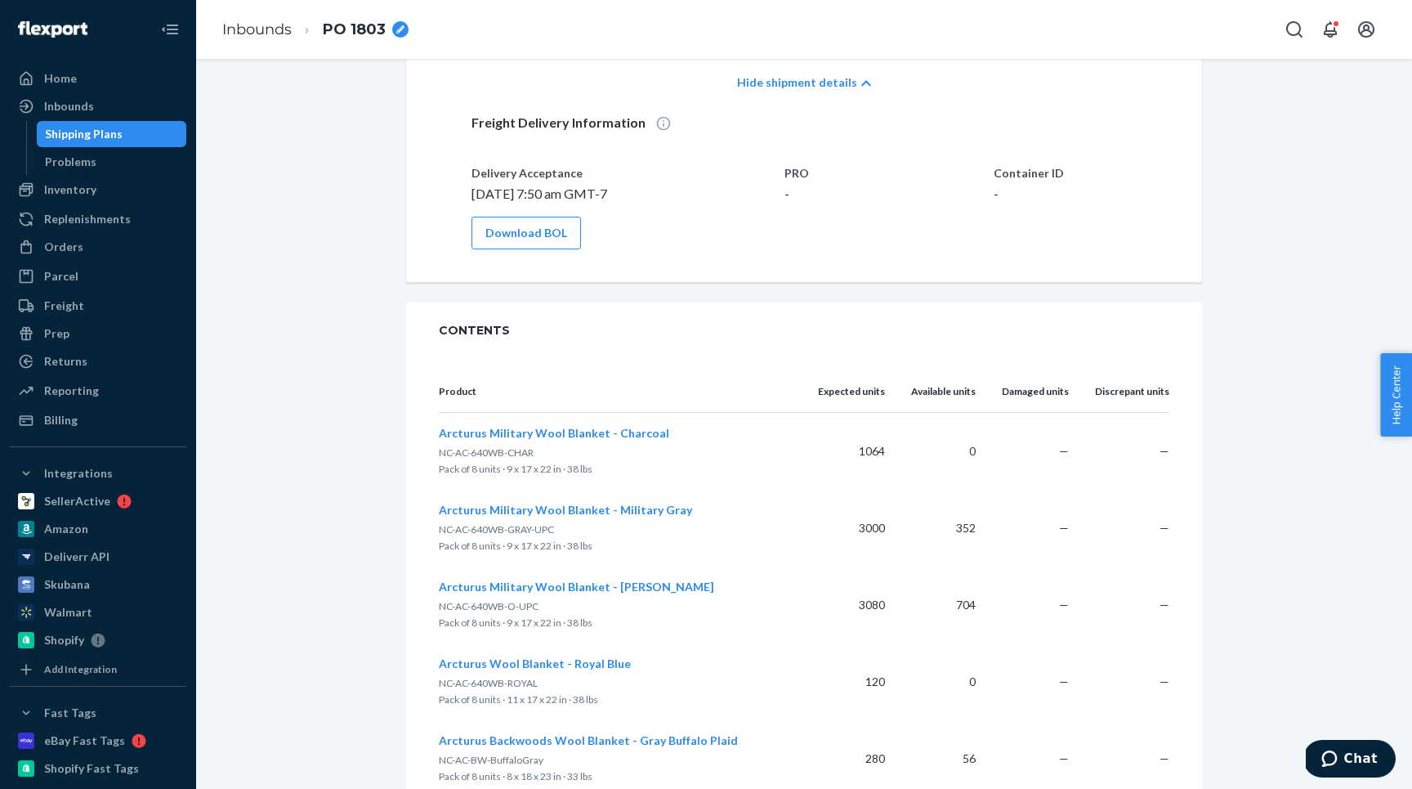
scroll to position [503, 0]
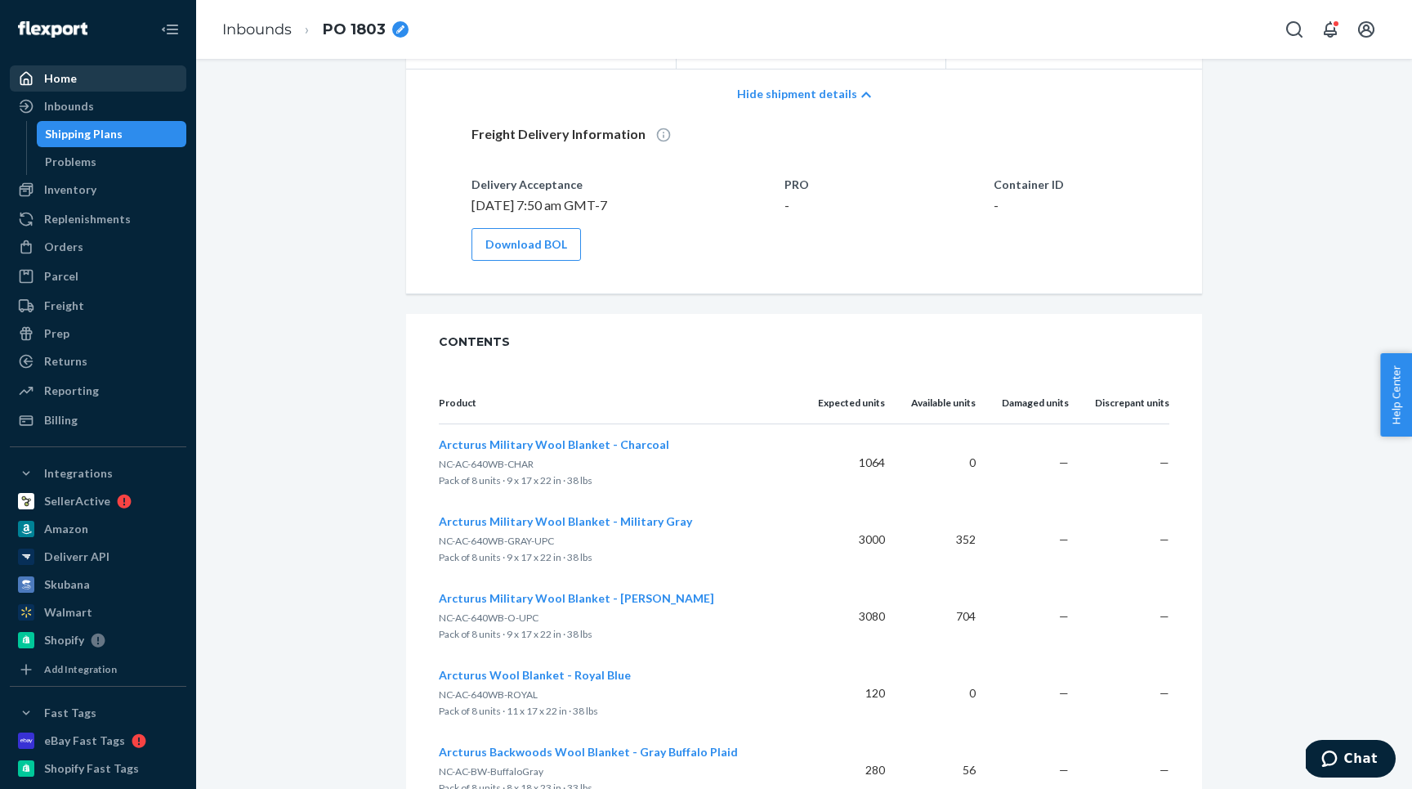
click at [89, 67] on div "Home" at bounding box center [97, 78] width 173 height 23
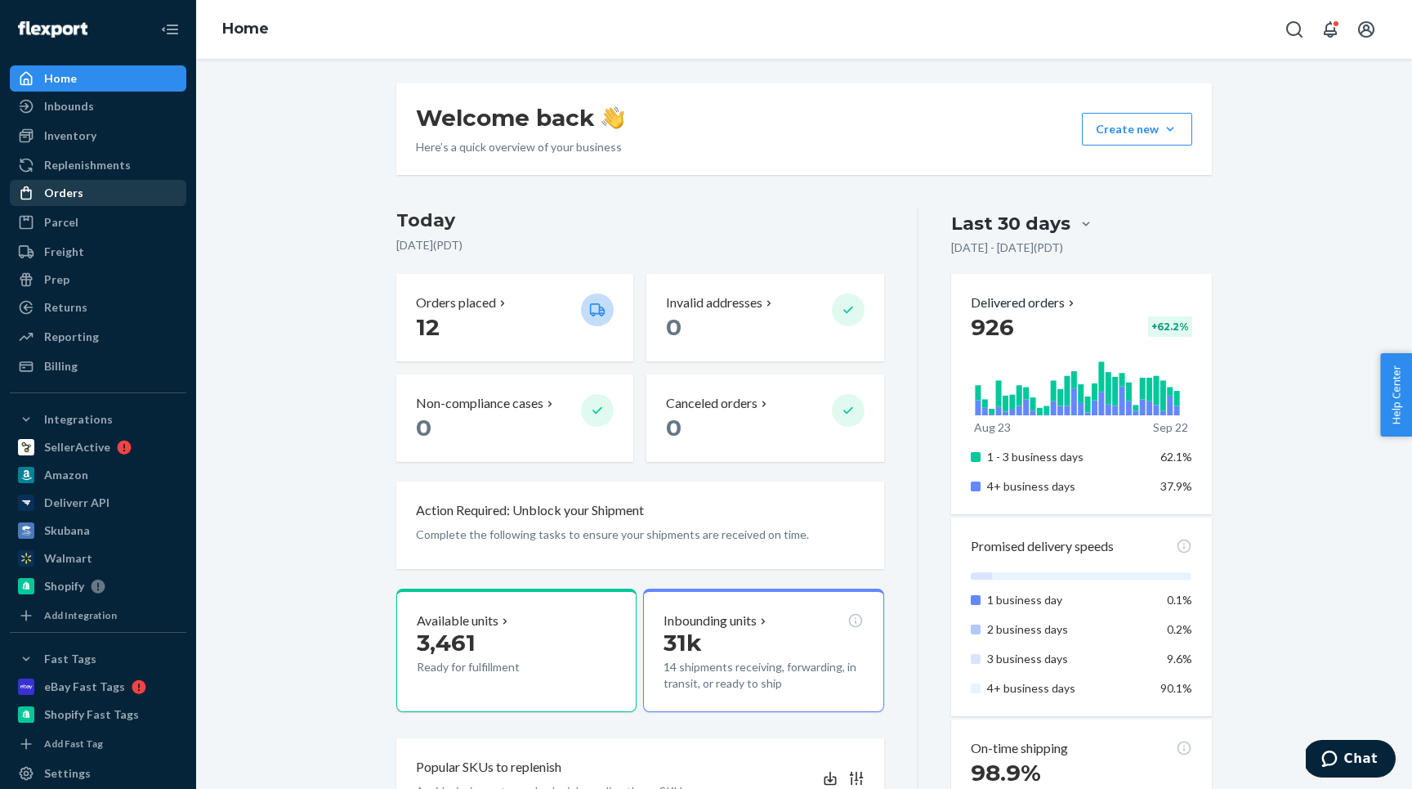
click at [103, 186] on div "Orders" at bounding box center [97, 192] width 173 height 23
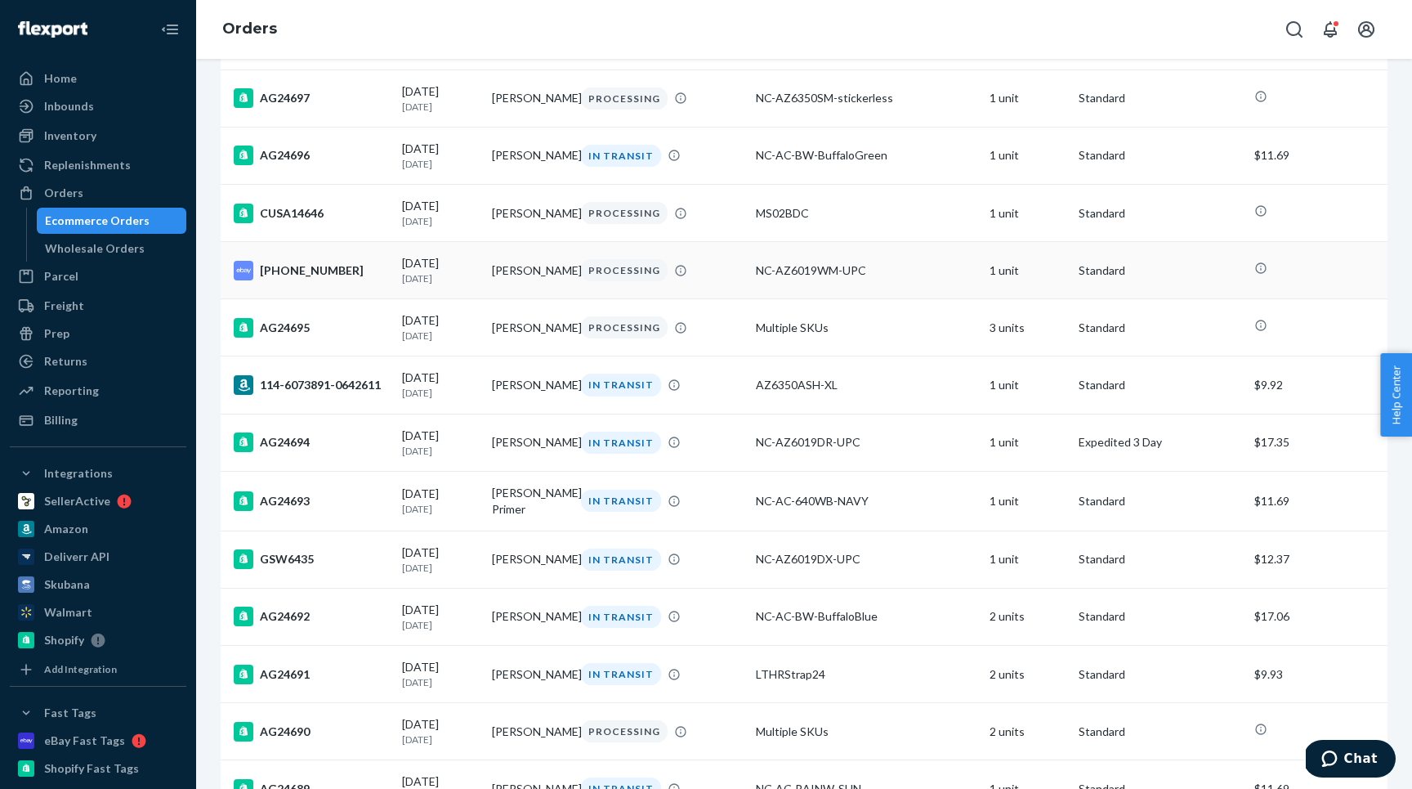
scroll to position [1142, 0]
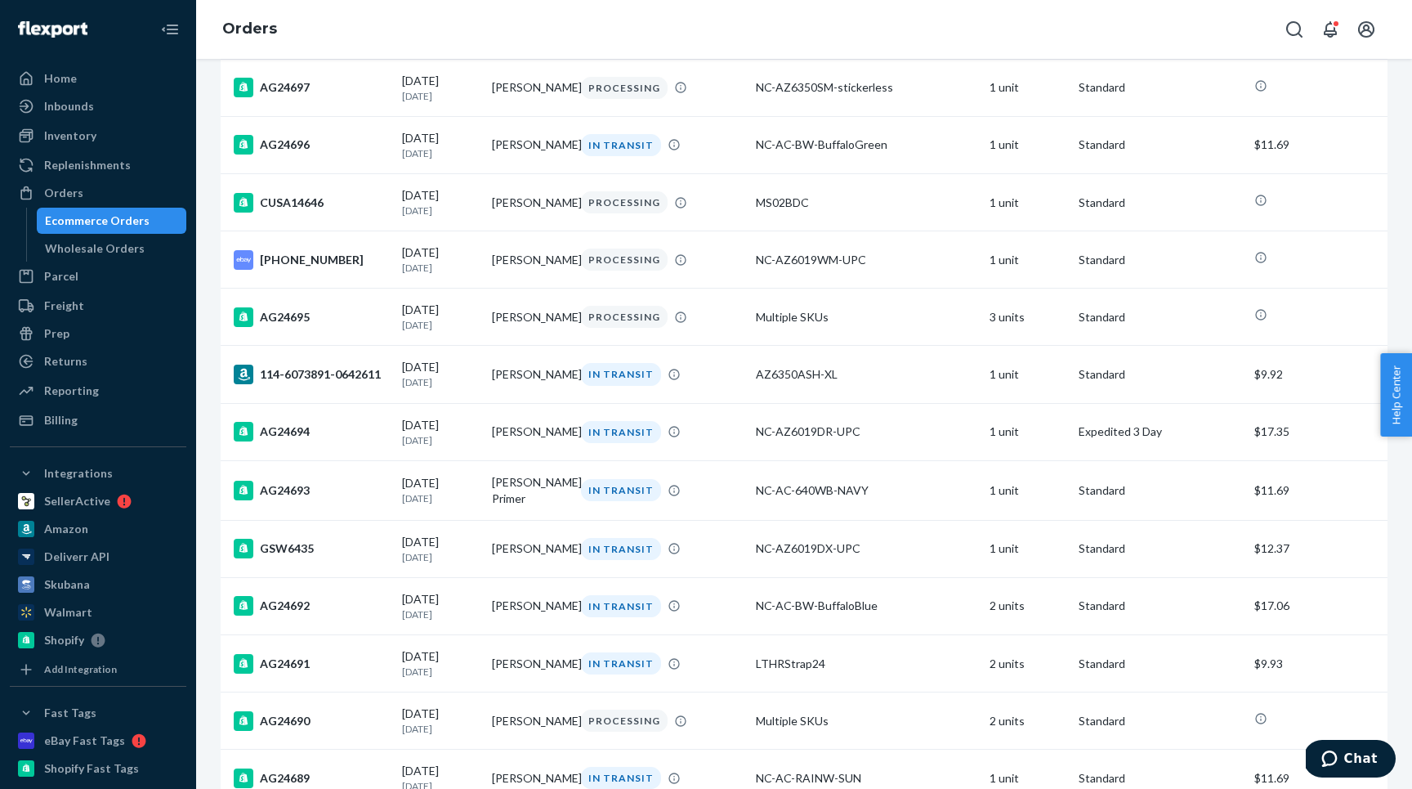
click at [69, 150] on div "Inventory Products" at bounding box center [98, 137] width 177 height 28
click at [69, 144] on div "Inventory" at bounding box center [97, 135] width 173 height 23
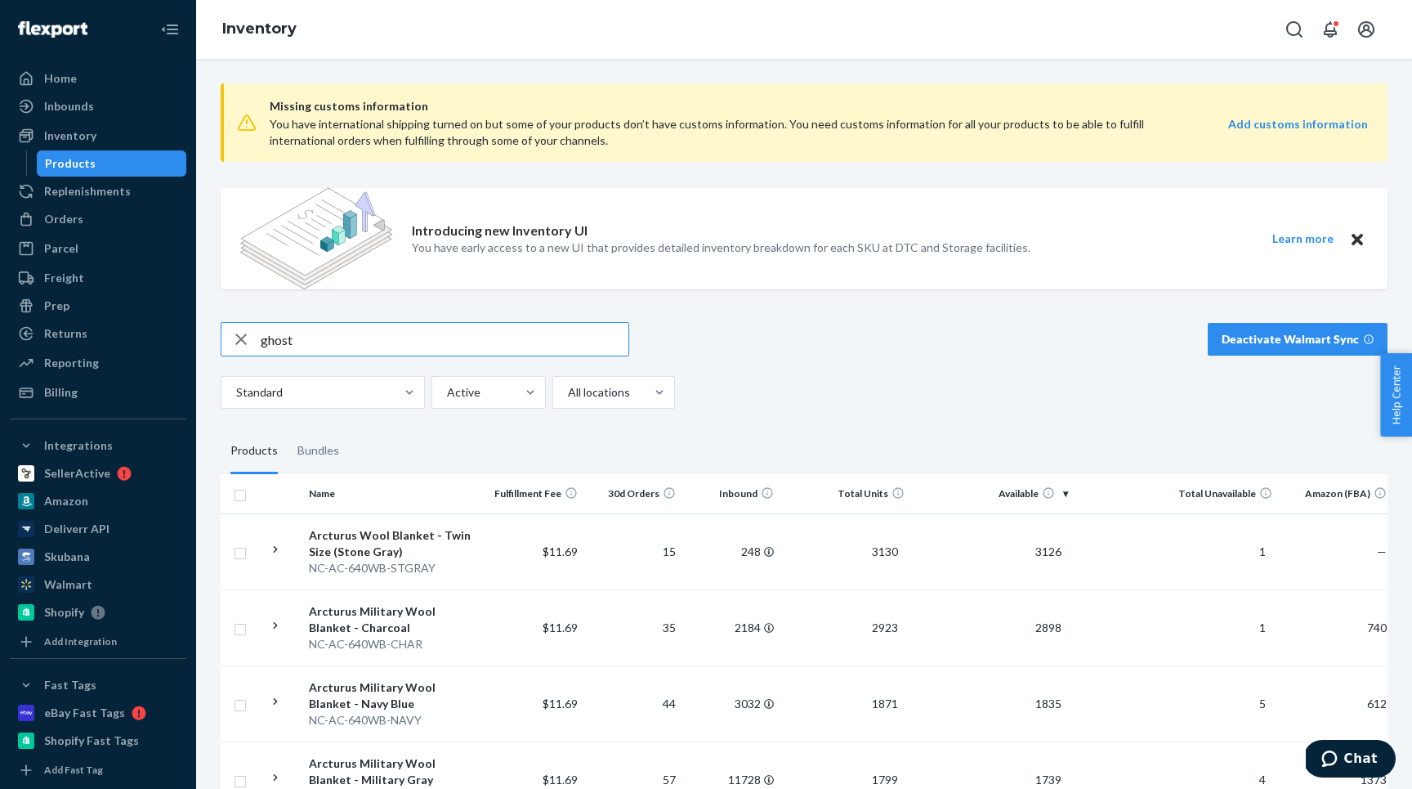
type input "ghost"
click at [271, 546] on icon at bounding box center [276, 550] width 16 height 16
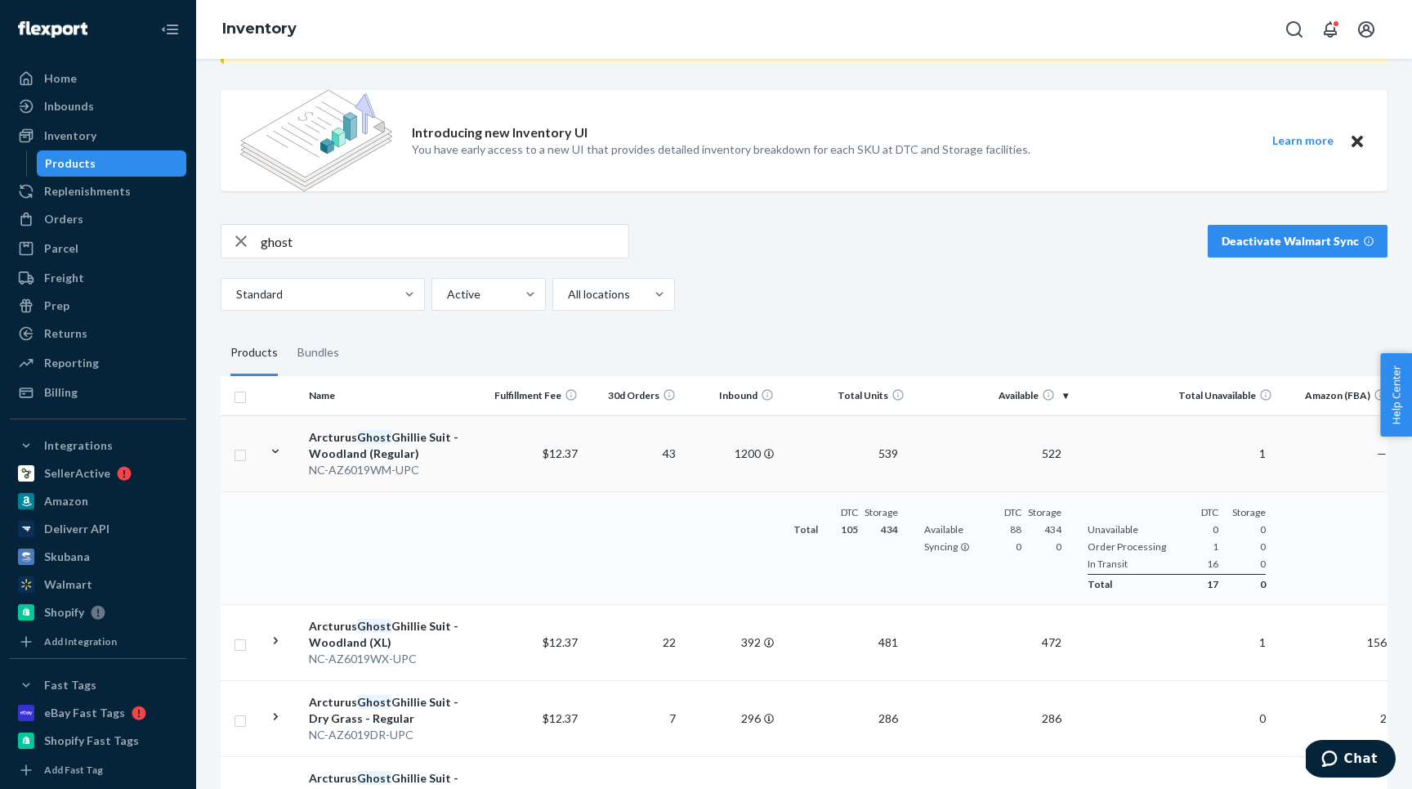
scroll to position [108, 0]
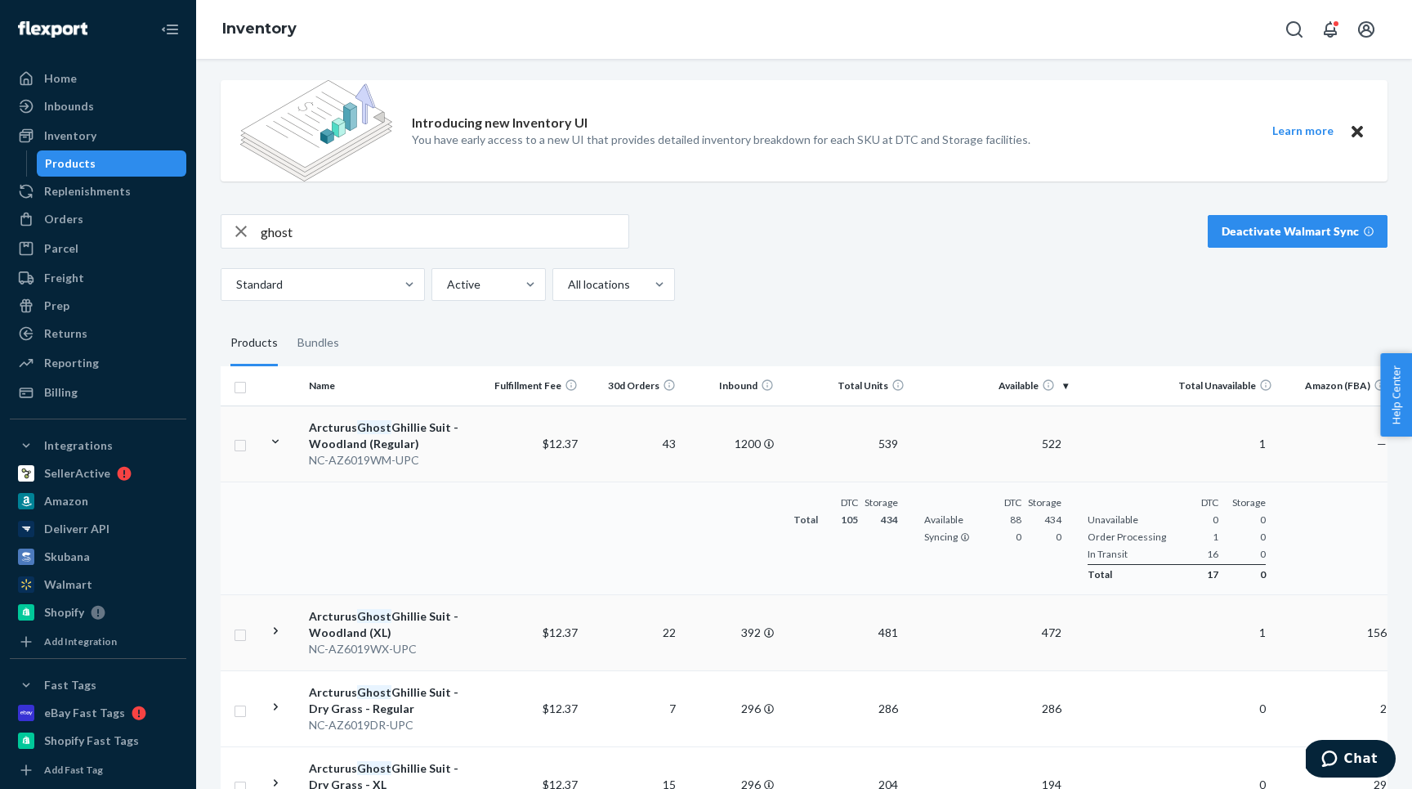
click at [282, 630] on icon at bounding box center [276, 631] width 16 height 16
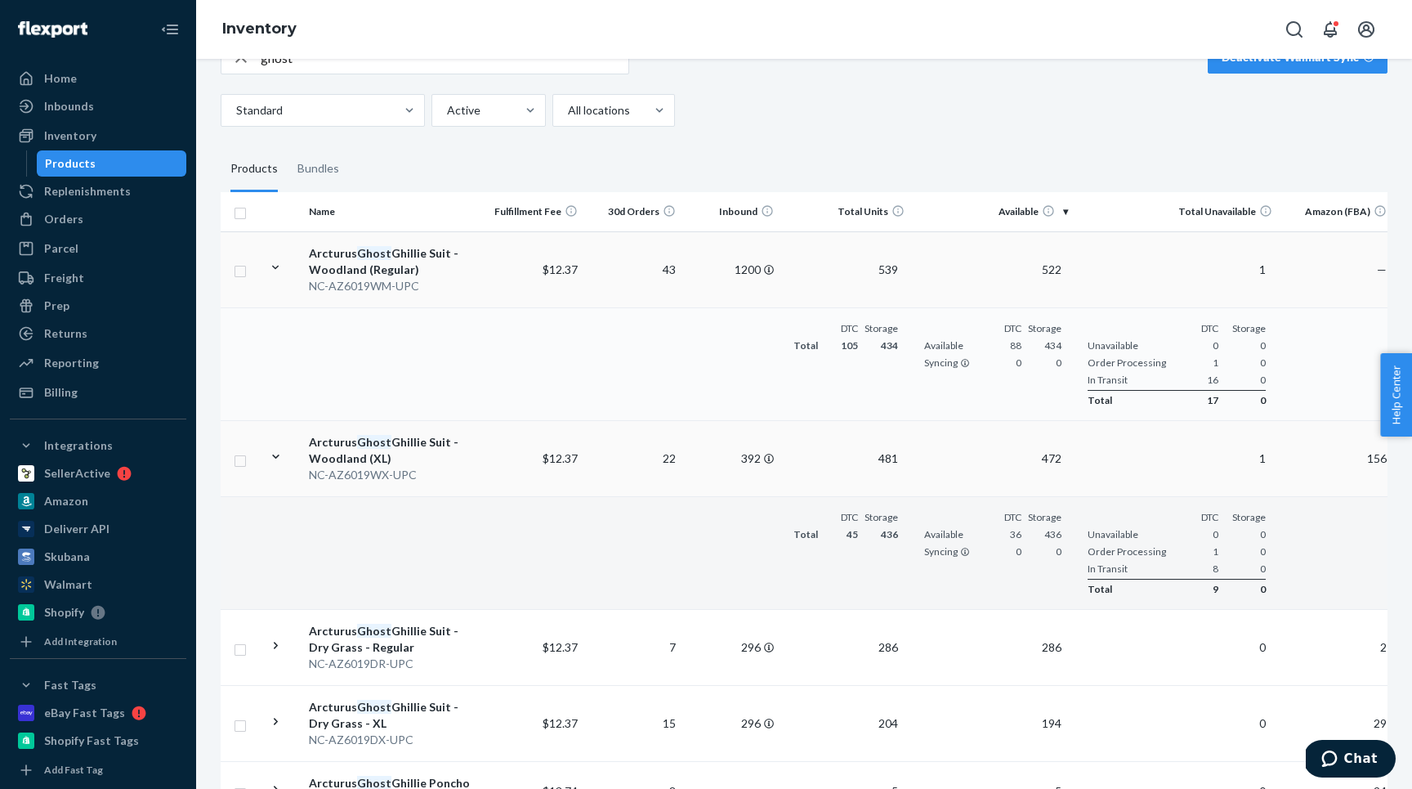
scroll to position [288, 0]
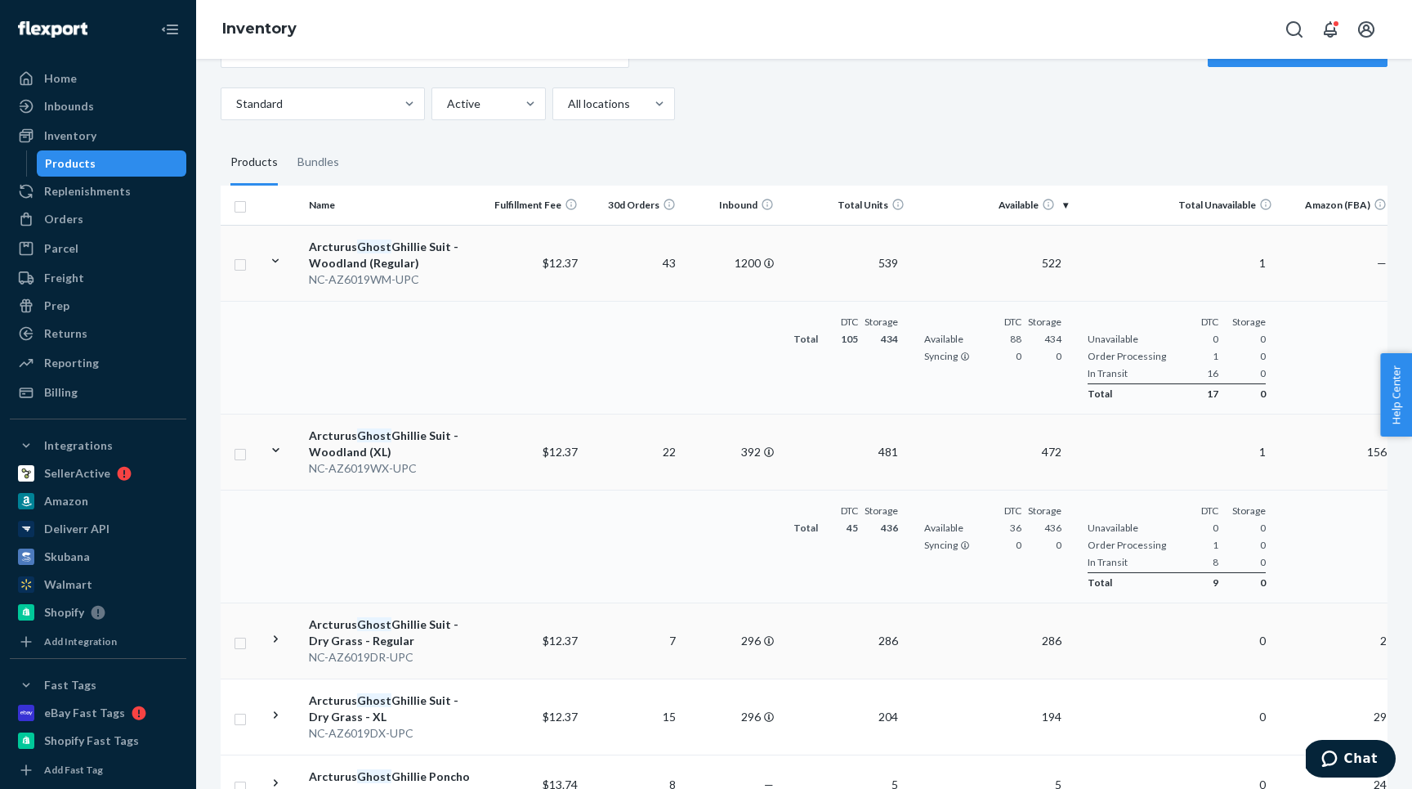
click at [280, 643] on icon at bounding box center [276, 639] width 16 height 16
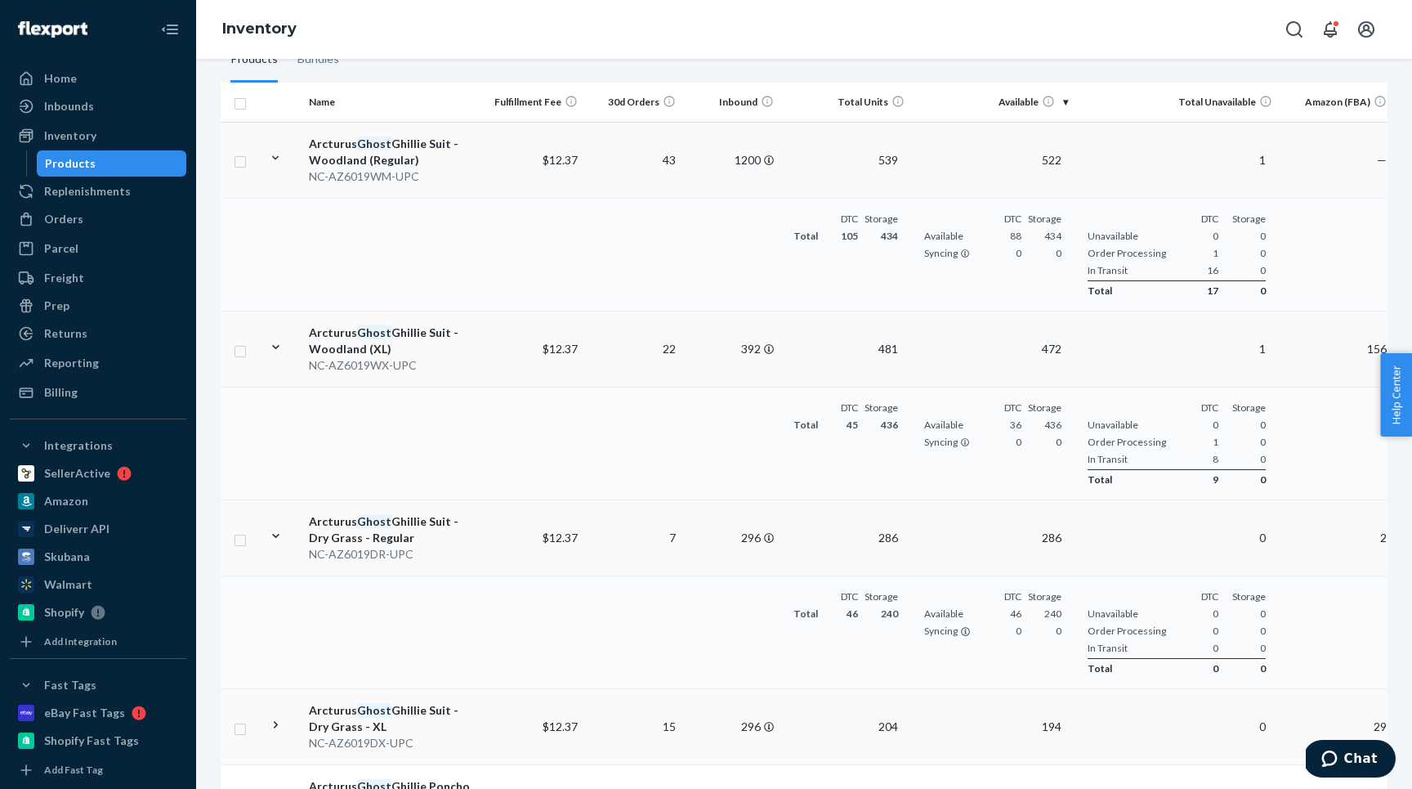
click at [269, 719] on icon at bounding box center [276, 725] width 16 height 16
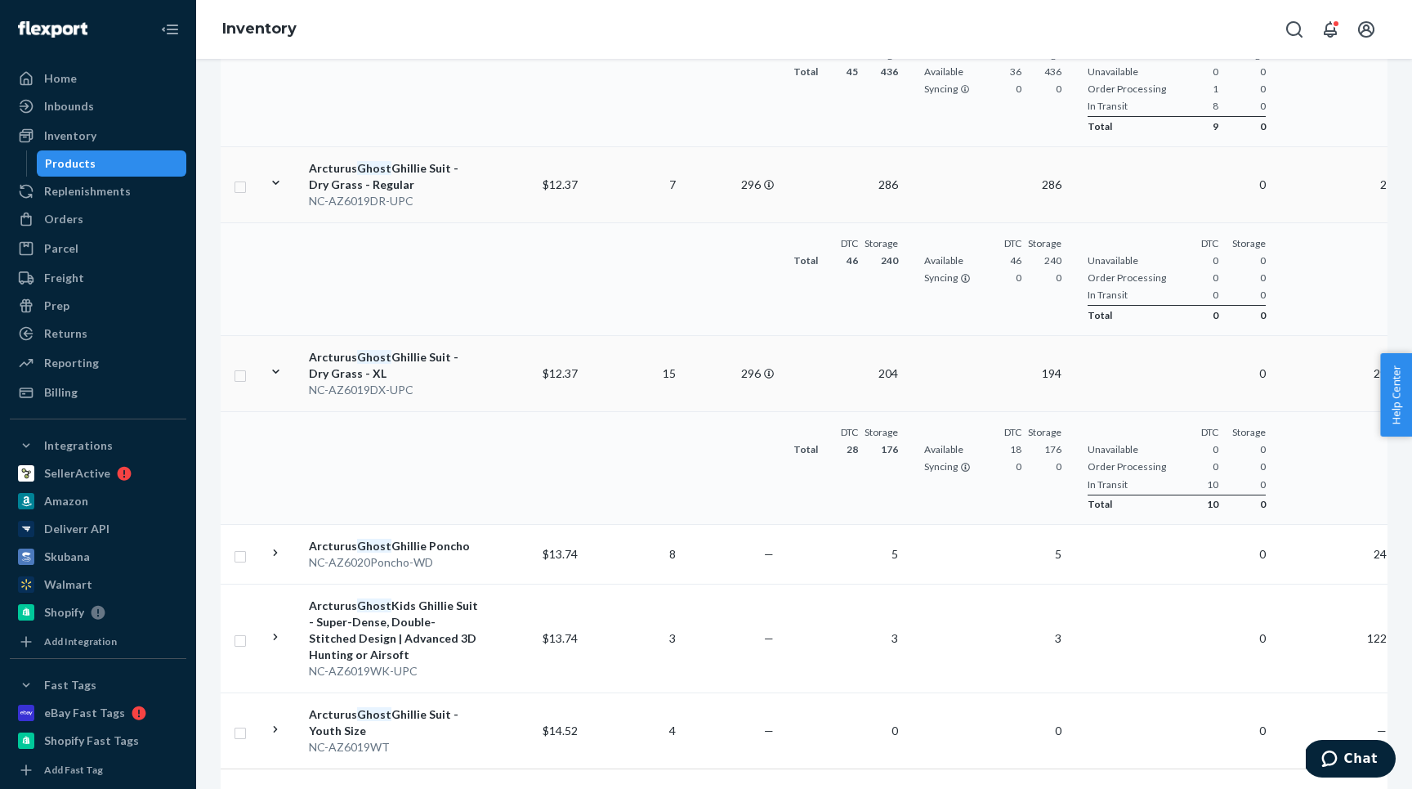
scroll to position [809, 0]
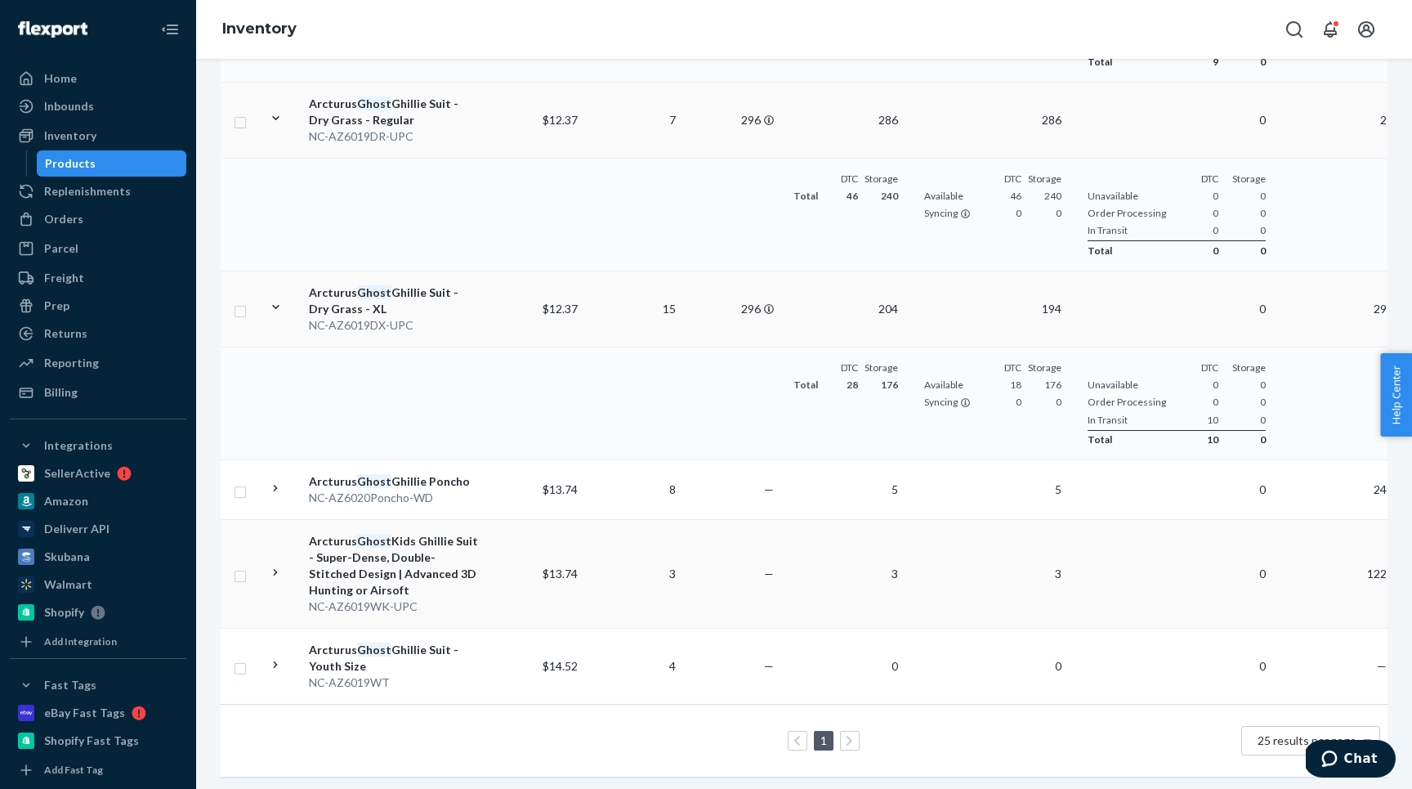
click at [278, 569] on icon at bounding box center [276, 573] width 16 height 16
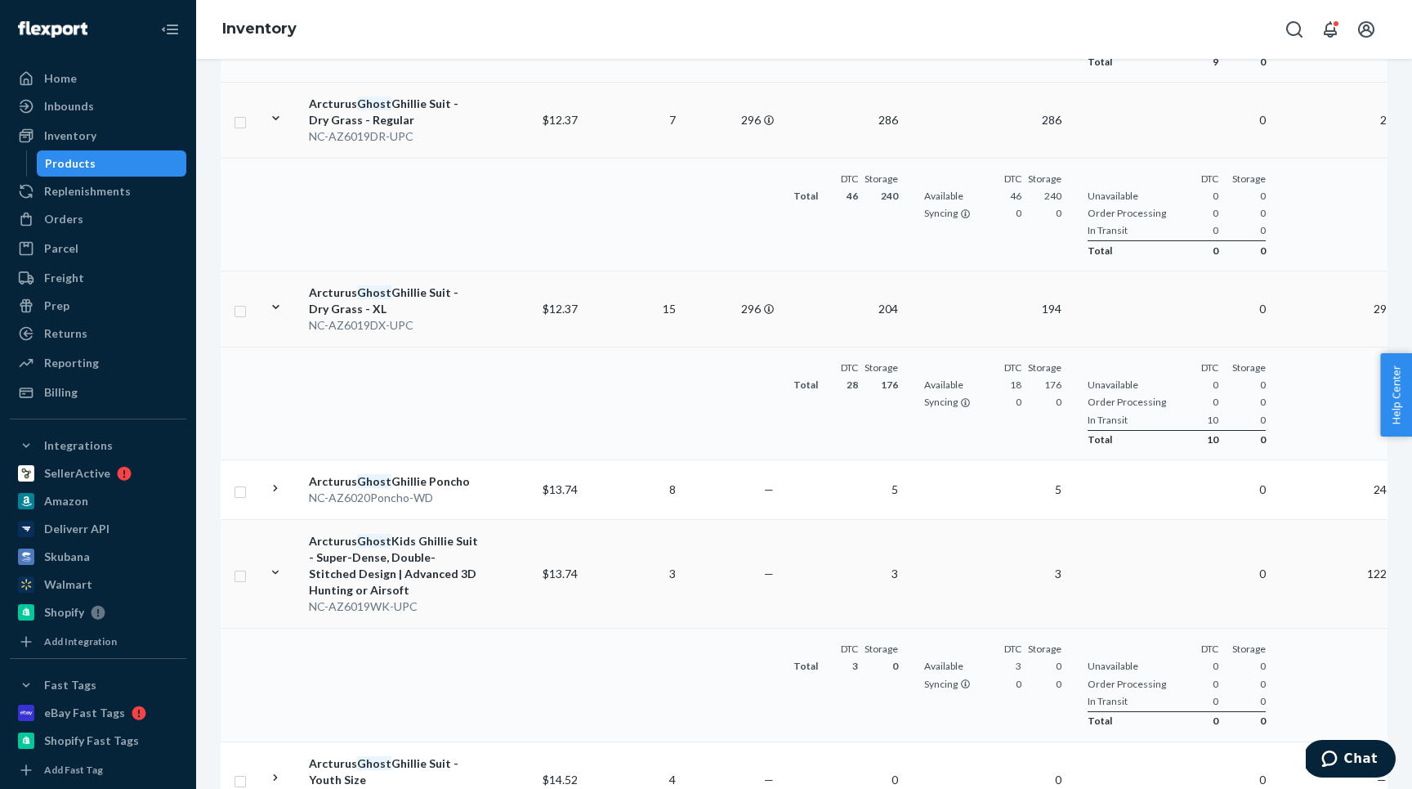
click at [278, 568] on icon at bounding box center [276, 573] width 16 height 16
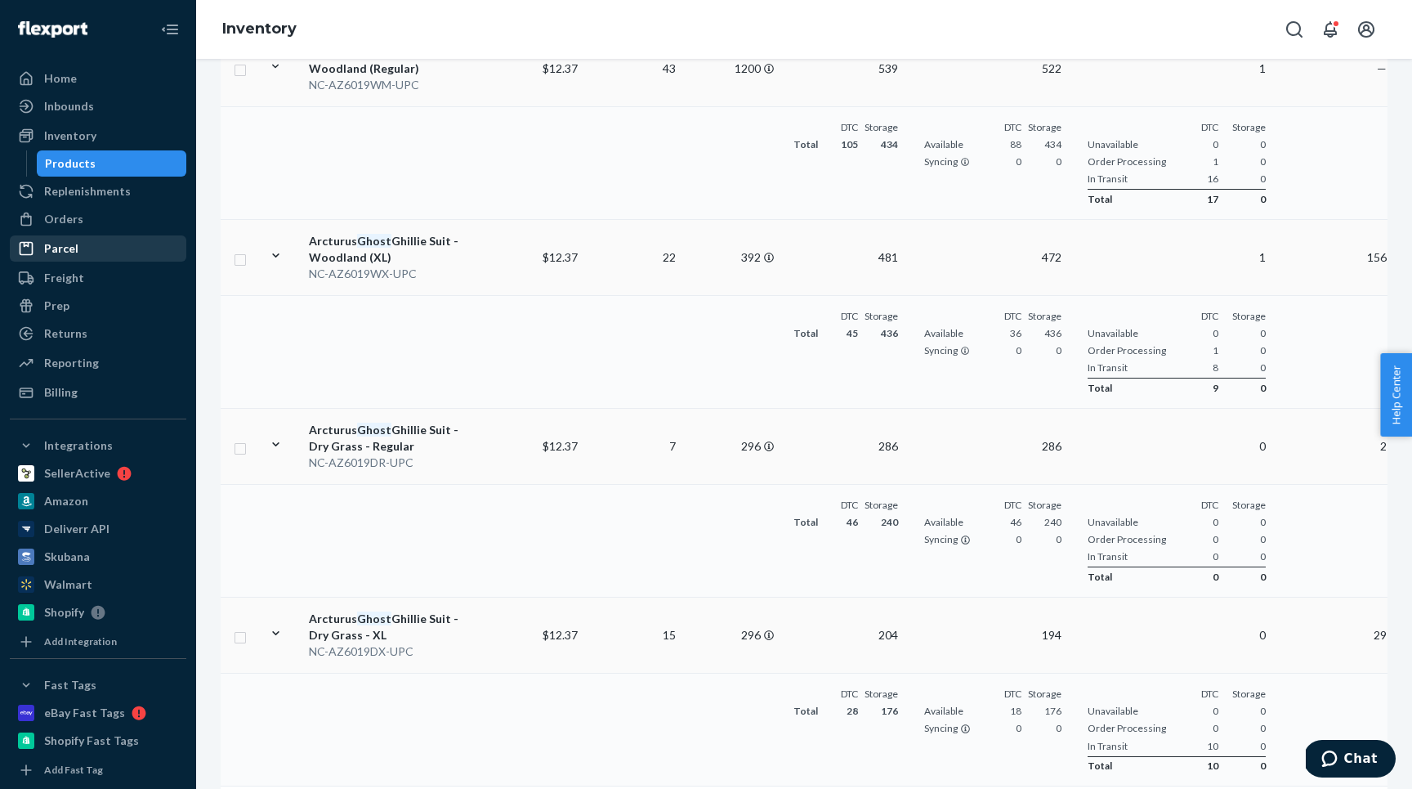
scroll to position [436, 0]
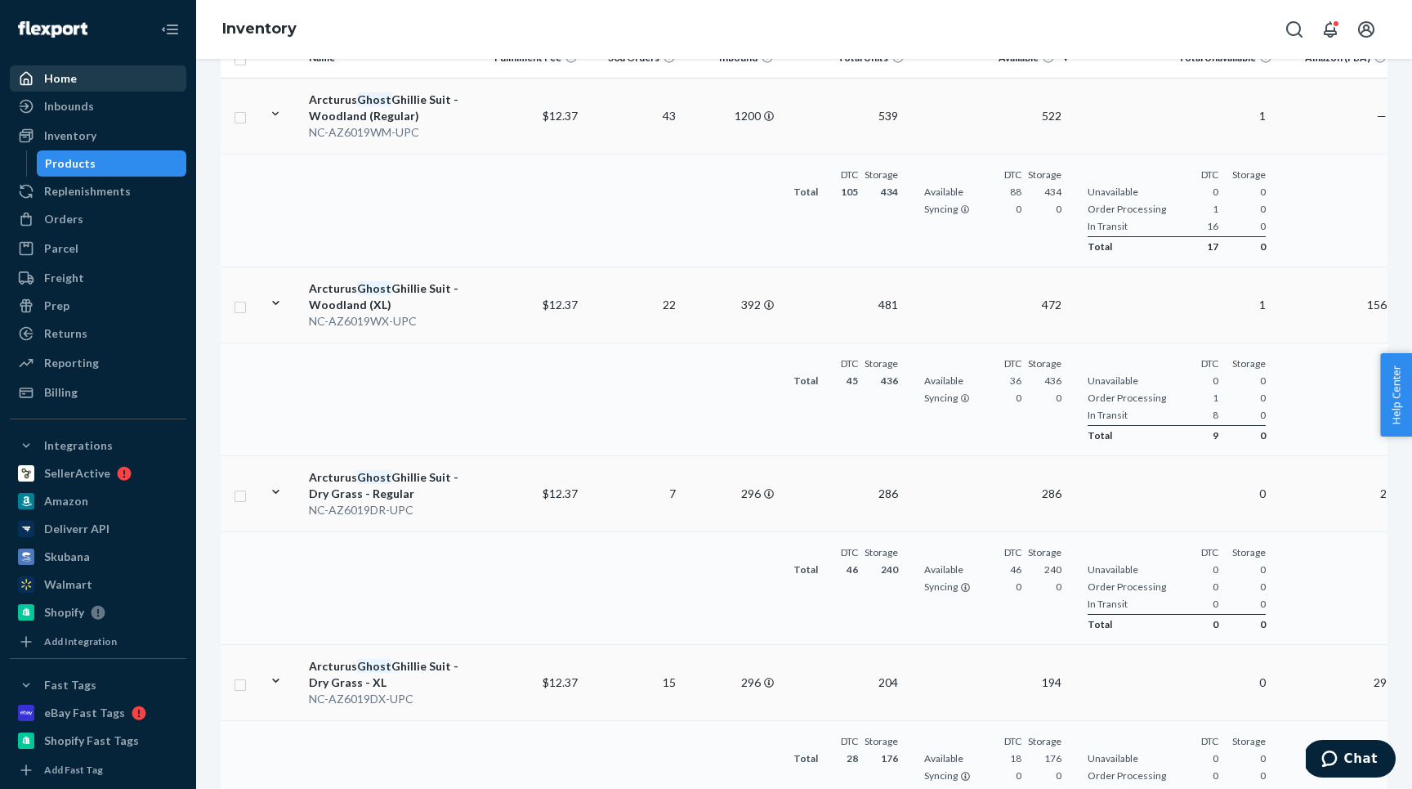
click at [47, 65] on link "Home" at bounding box center [98, 78] width 177 height 26
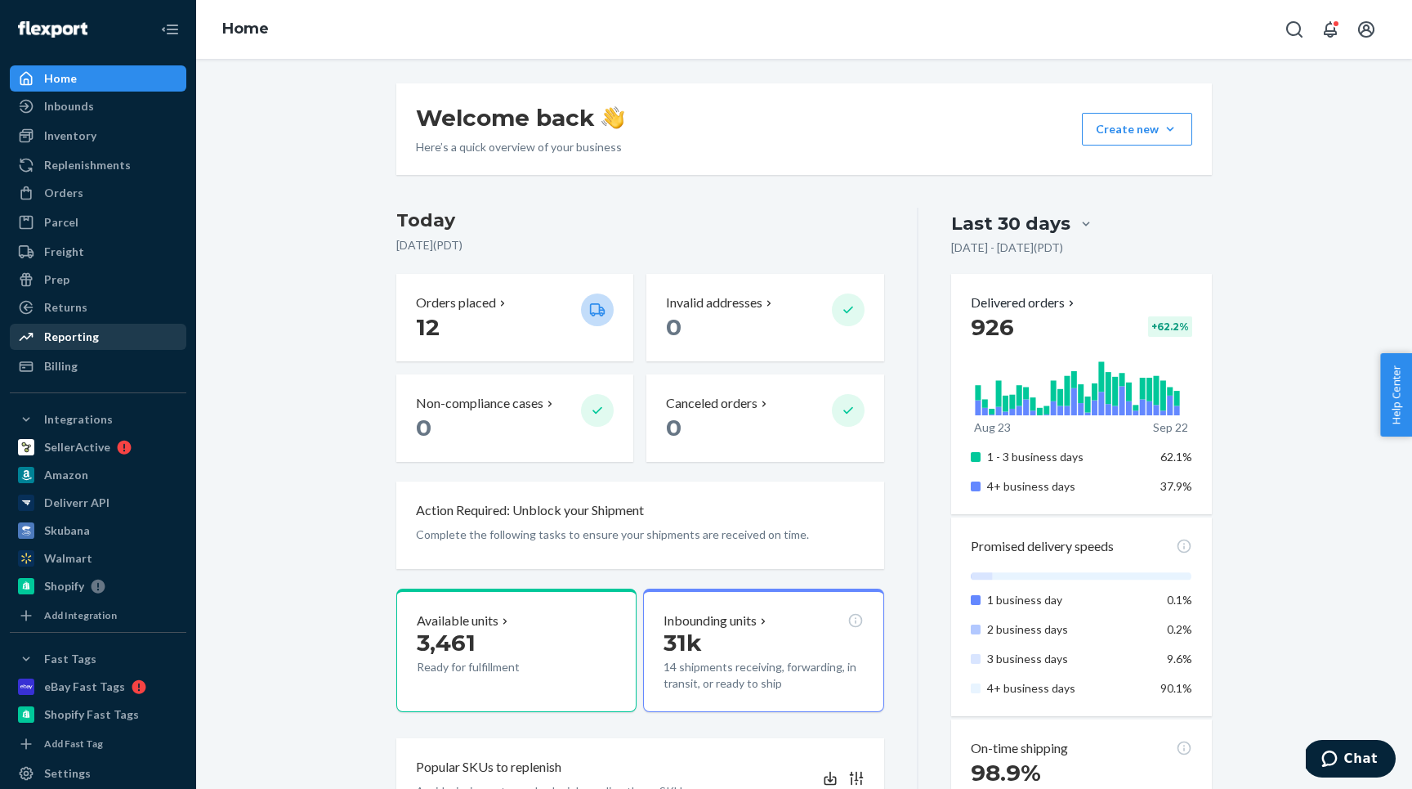
click at [65, 338] on div "Reporting" at bounding box center [71, 337] width 55 height 16
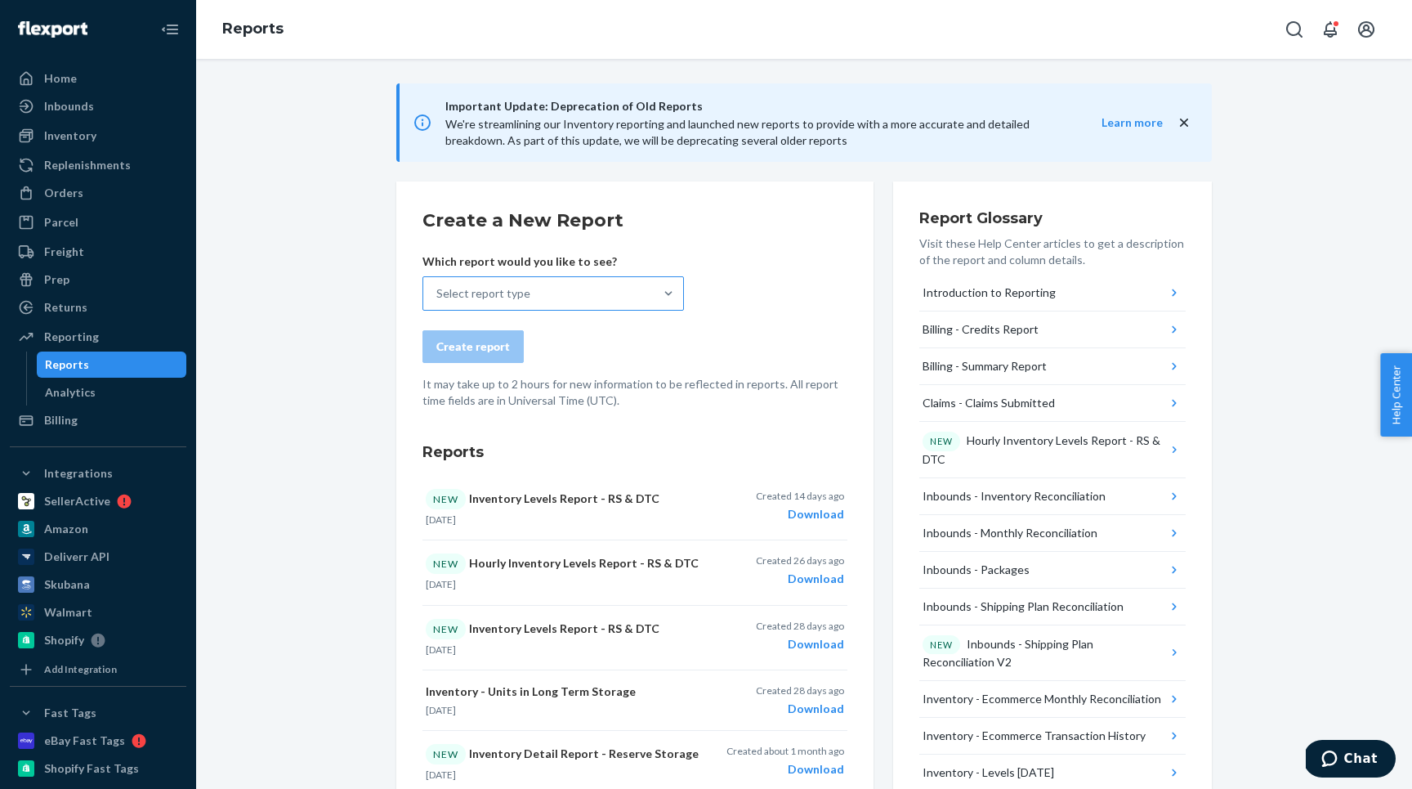
click at [494, 283] on div "Select report type" at bounding box center [538, 293] width 230 height 33
click at [438, 285] on input "Select report type" at bounding box center [437, 293] width 2 height 16
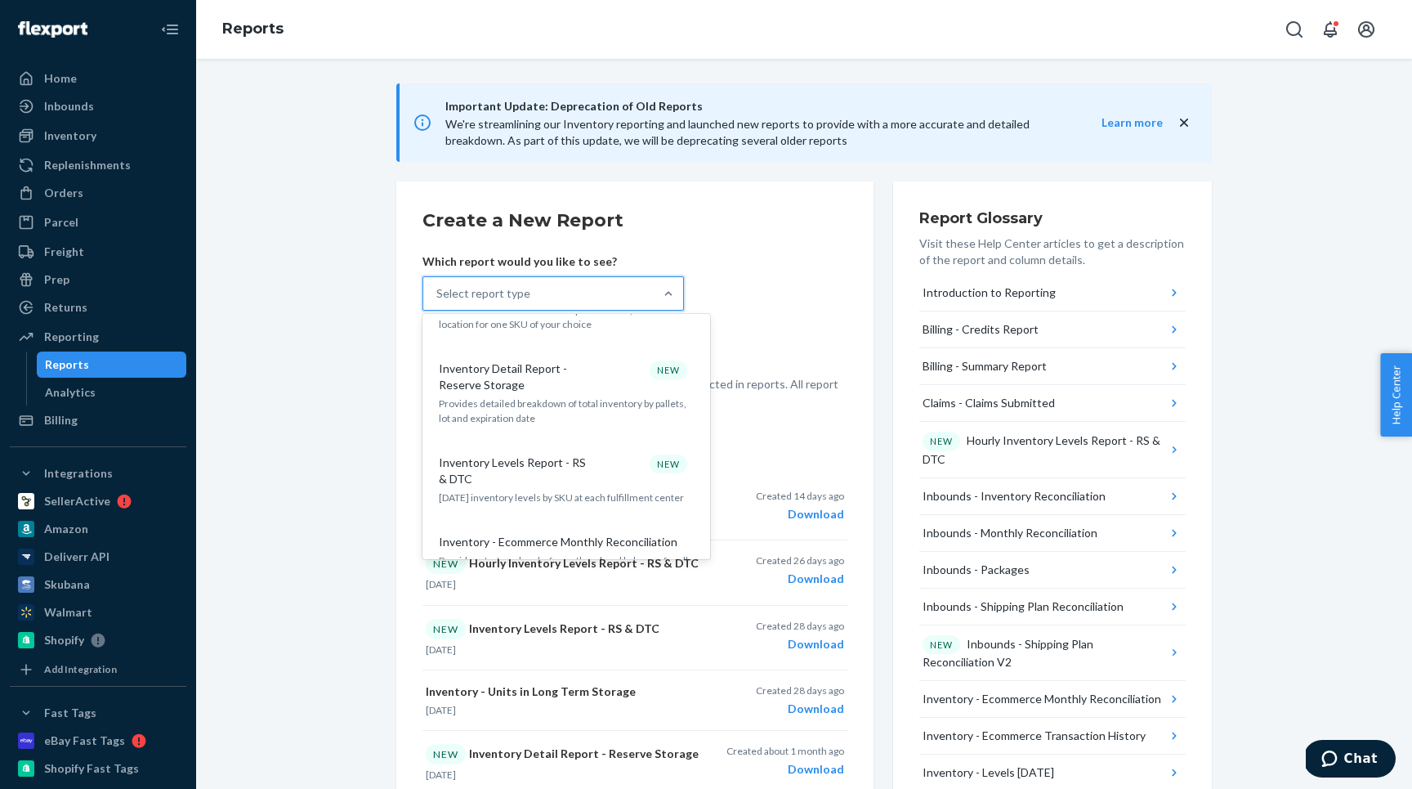
scroll to position [1052, 0]
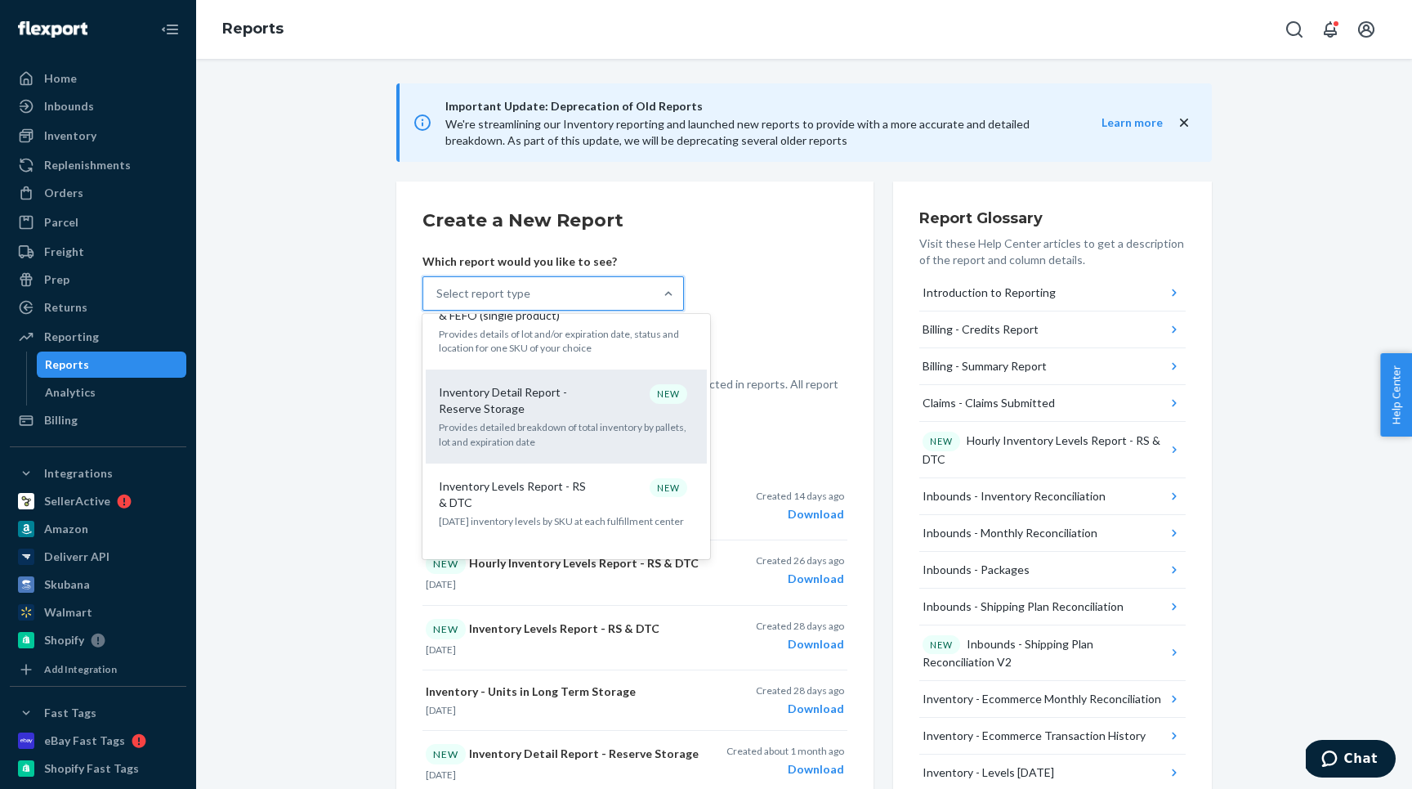
click at [484, 391] on div "Inventory Detail Report - Reserve Storage NEW Provides detailed breakdown of to…" at bounding box center [567, 416] width 262 height 80
click at [438, 302] on input "option Inventory Detail Report - Reserve Storage focused, 15 of 38. 38 results …" at bounding box center [437, 293] width 2 height 16
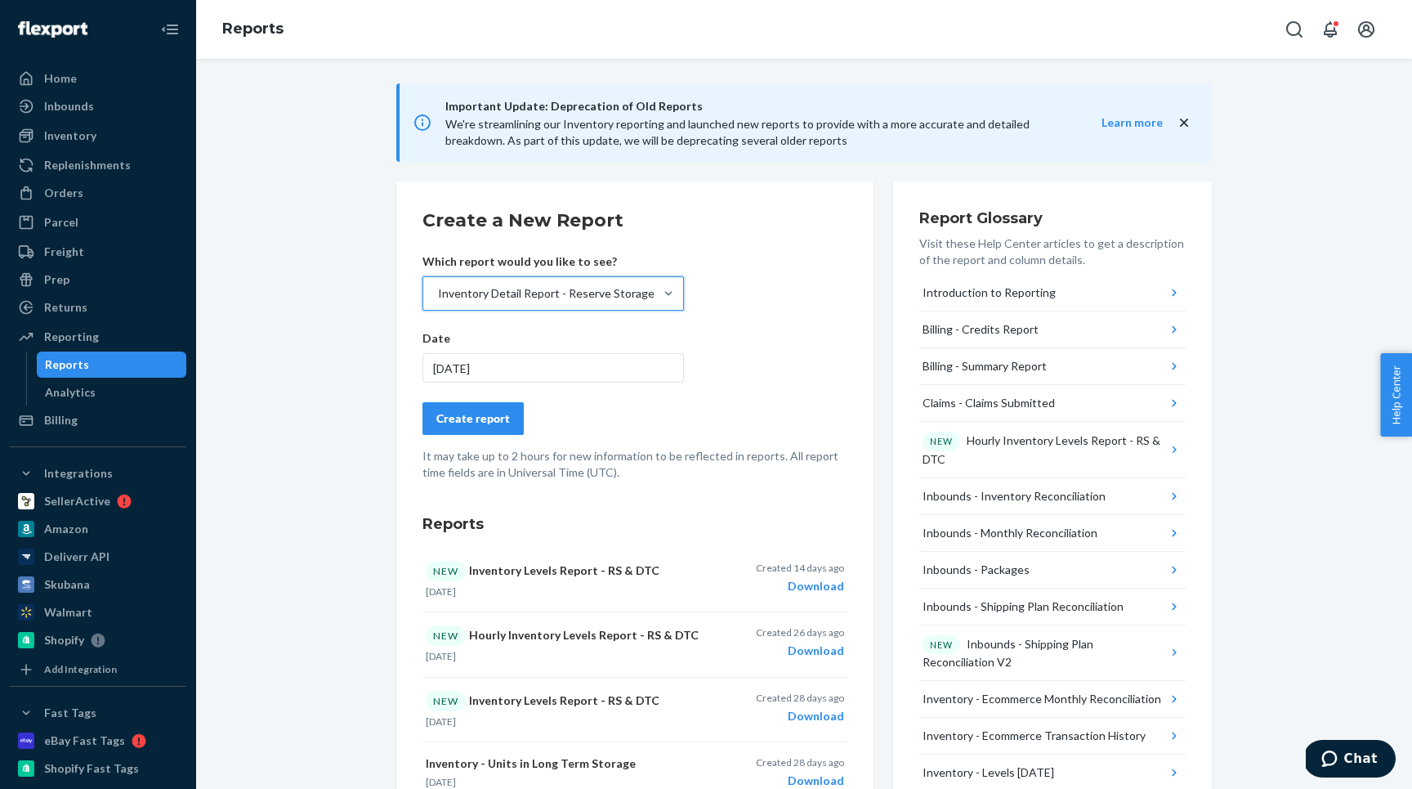
click at [476, 423] on div "Create report" at bounding box center [473, 418] width 74 height 16
